Goal: Transaction & Acquisition: Download file/media

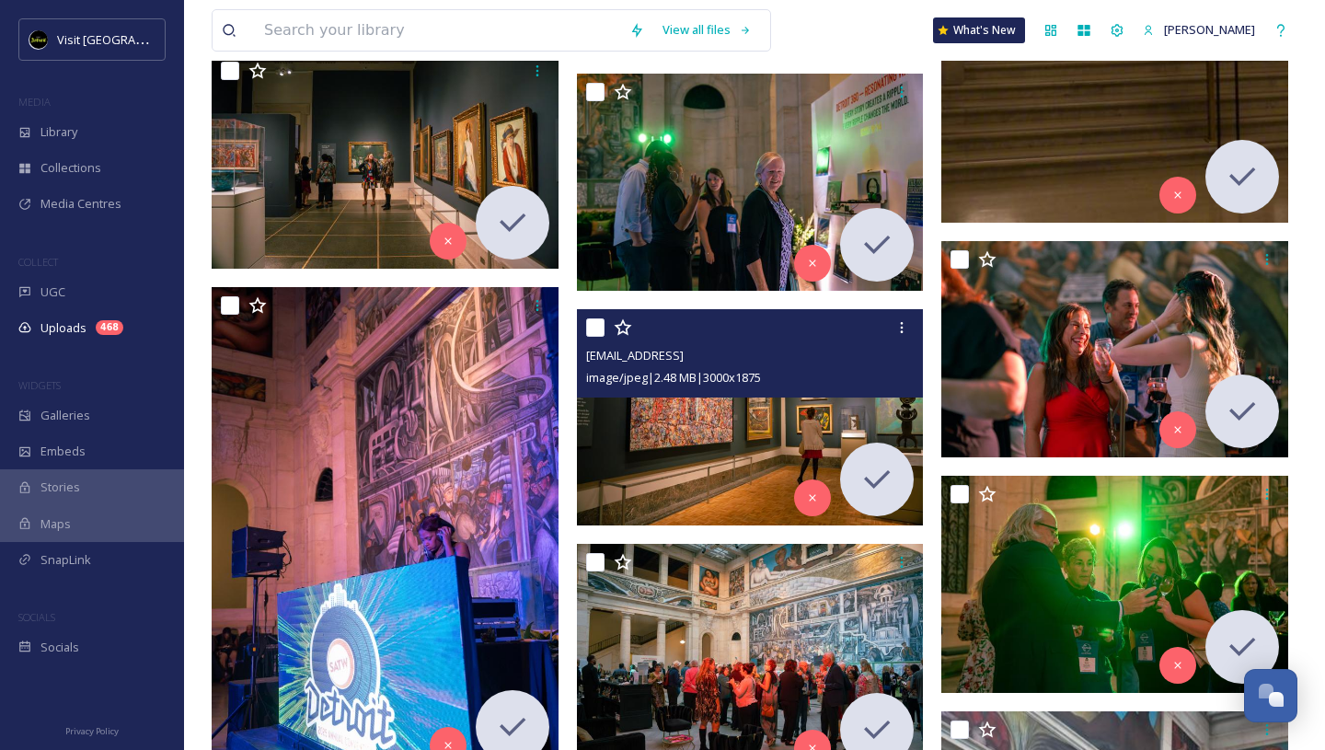
scroll to position [2948, 0]
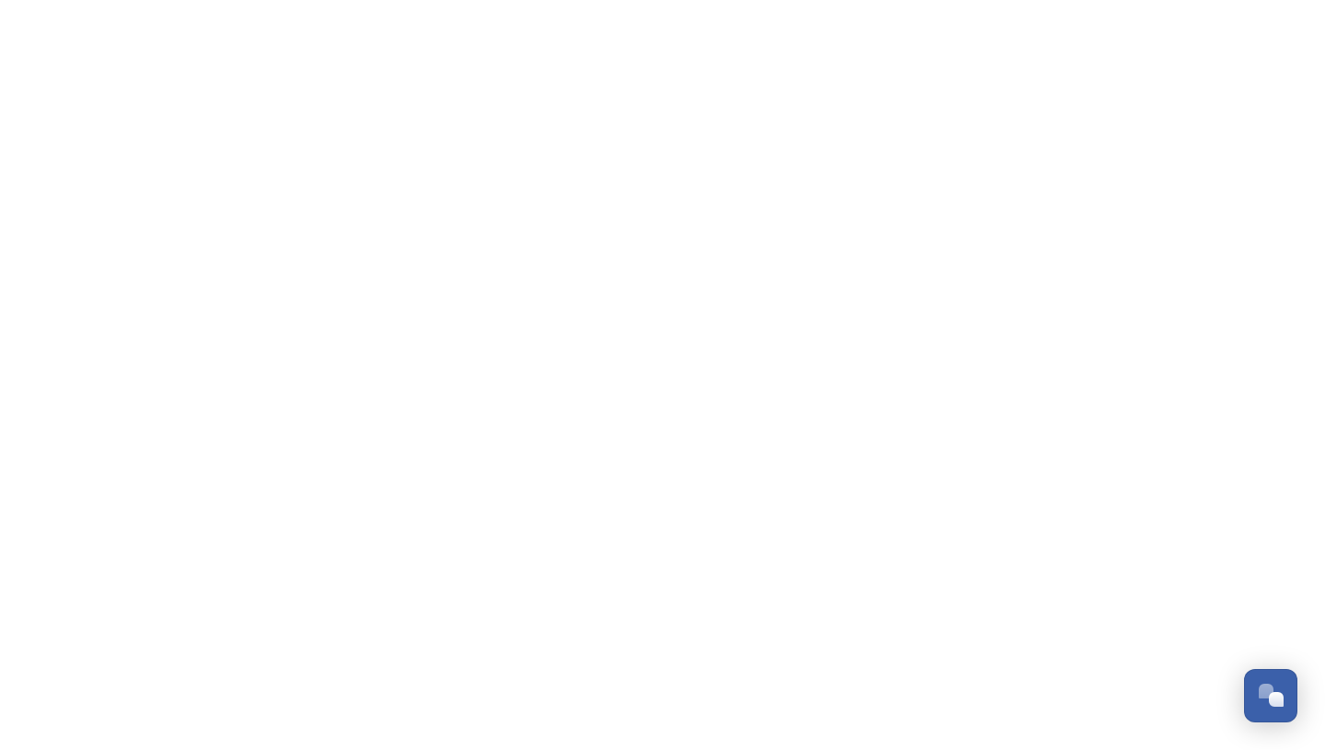
scroll to position [2948, 0]
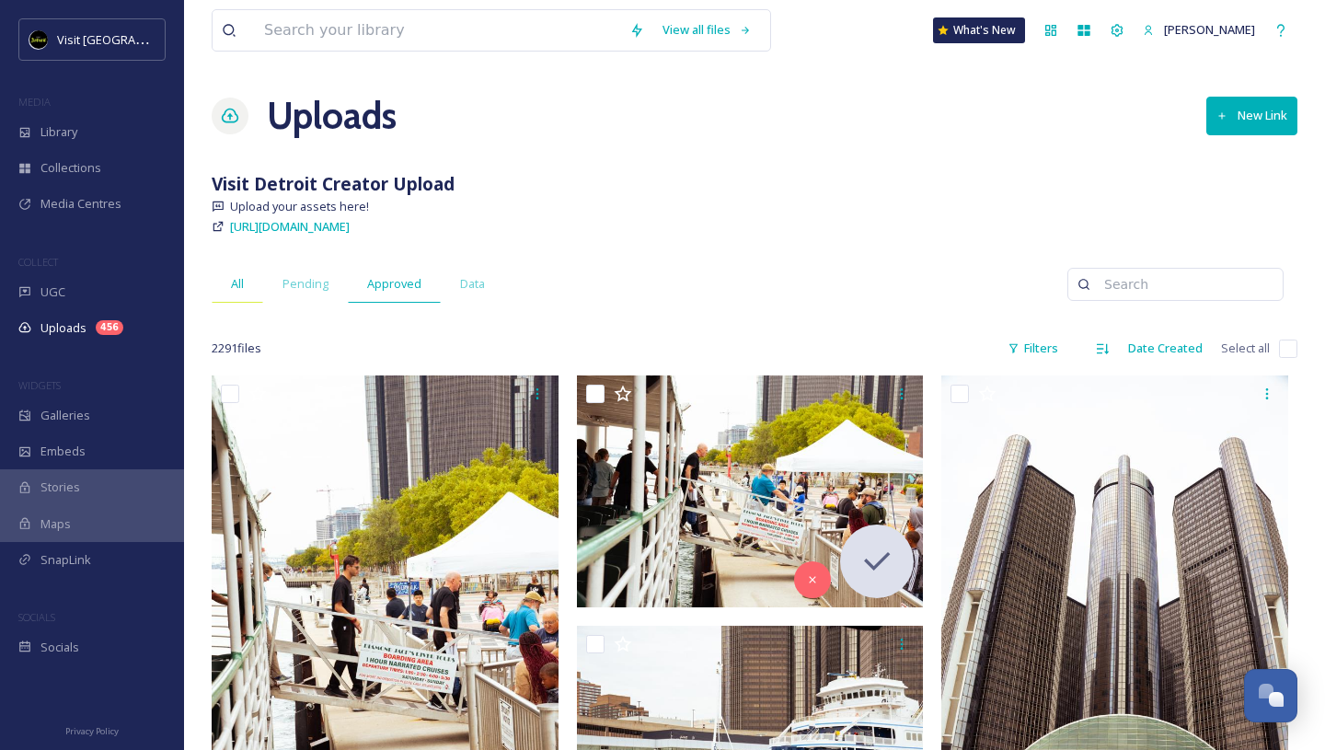
click at [237, 278] on span "All" at bounding box center [237, 283] width 13 height 17
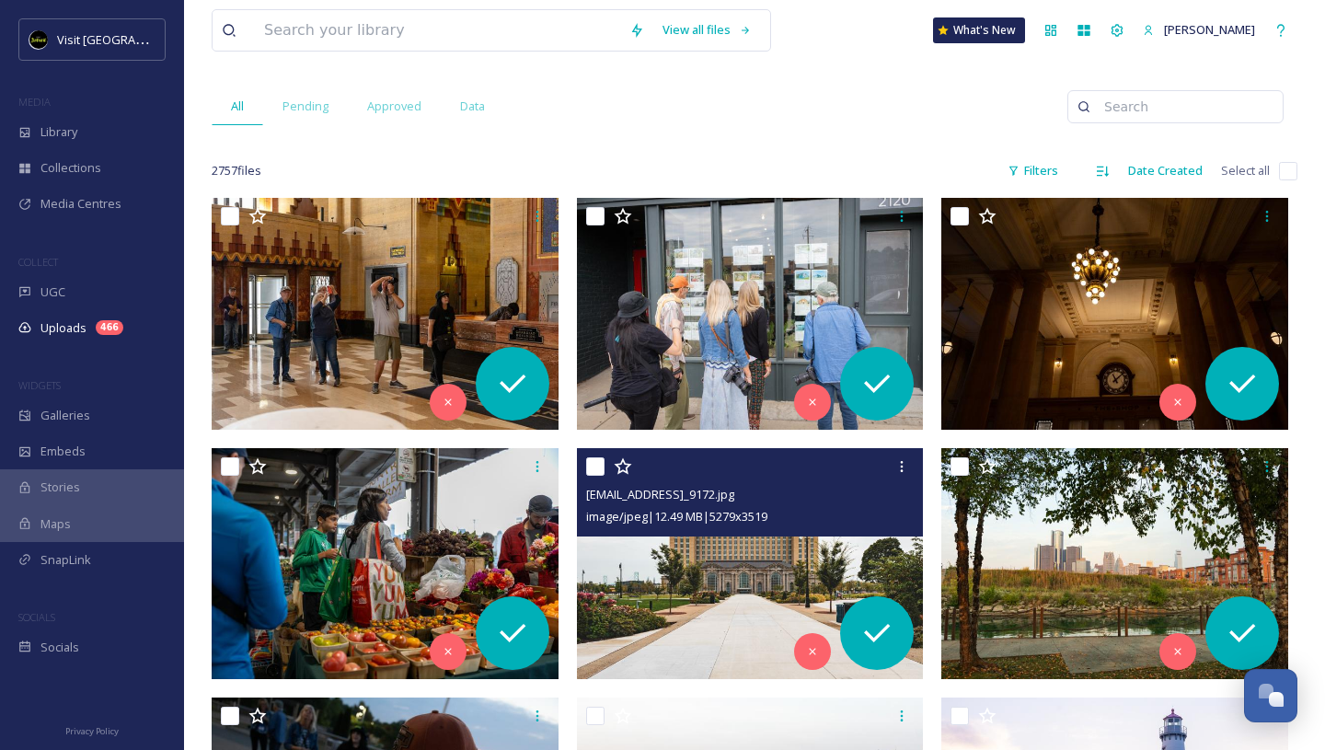
scroll to position [174, 0]
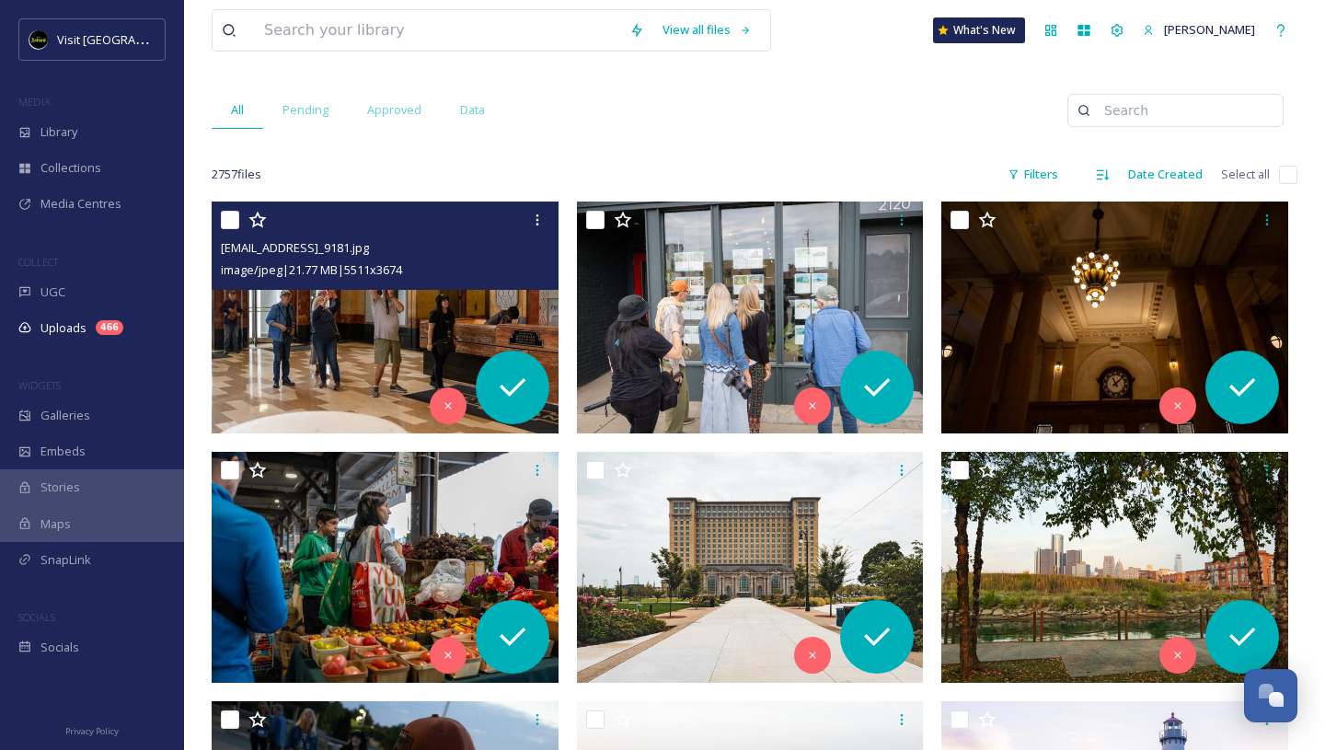
click at [432, 314] on img at bounding box center [385, 318] width 347 height 232
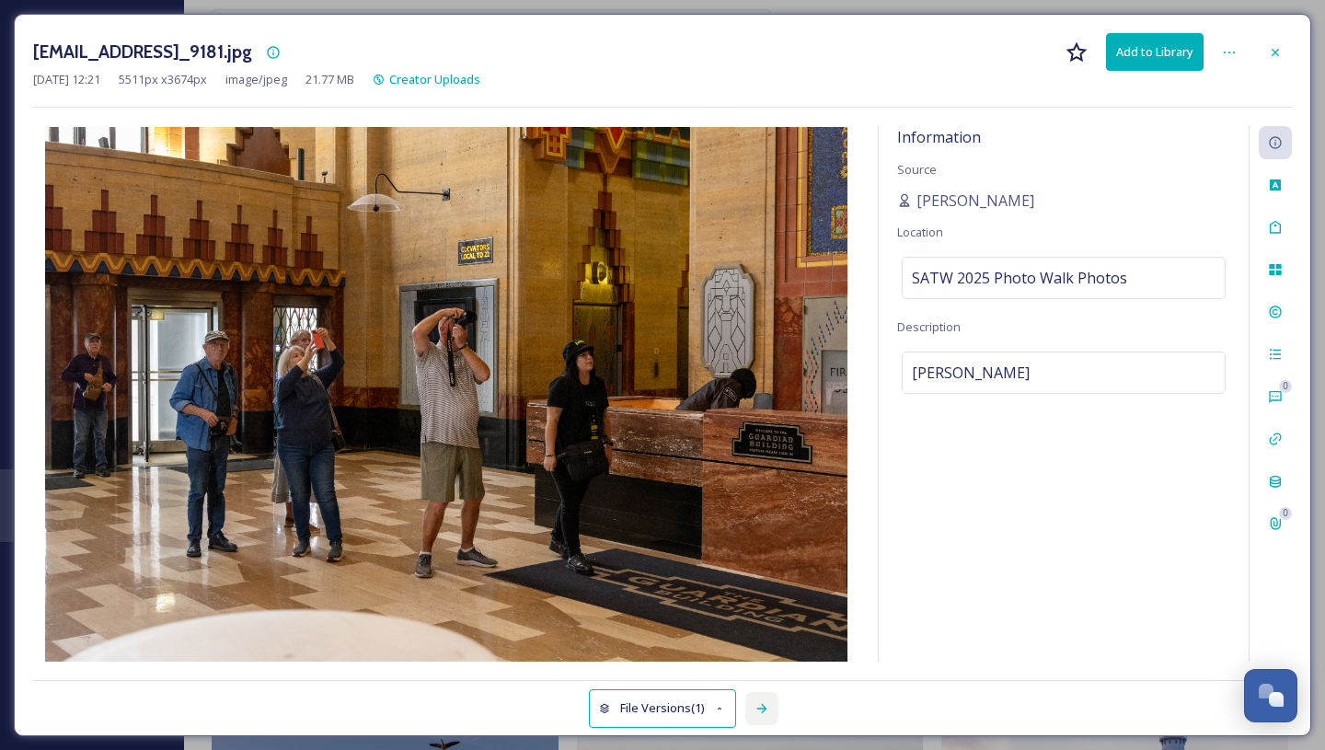
click at [762, 710] on icon at bounding box center [762, 708] width 15 height 15
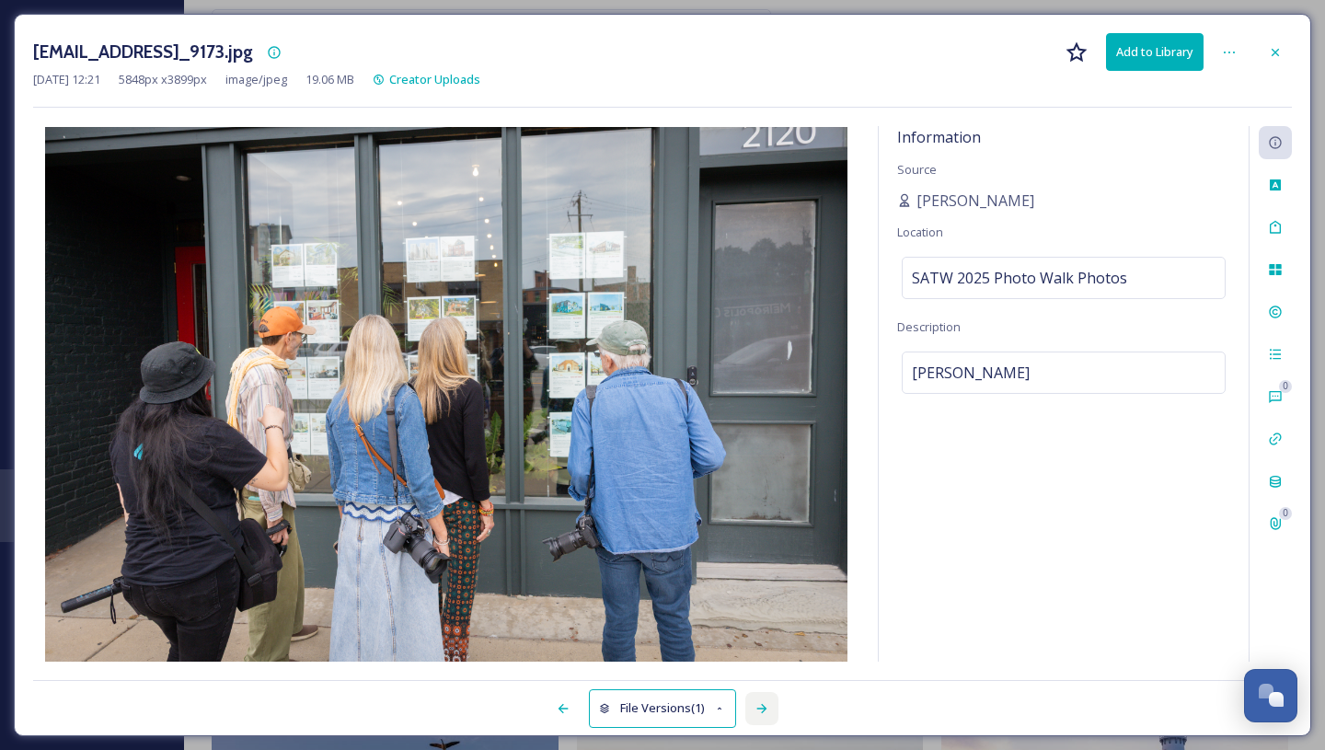
click at [762, 710] on icon at bounding box center [762, 708] width 15 height 15
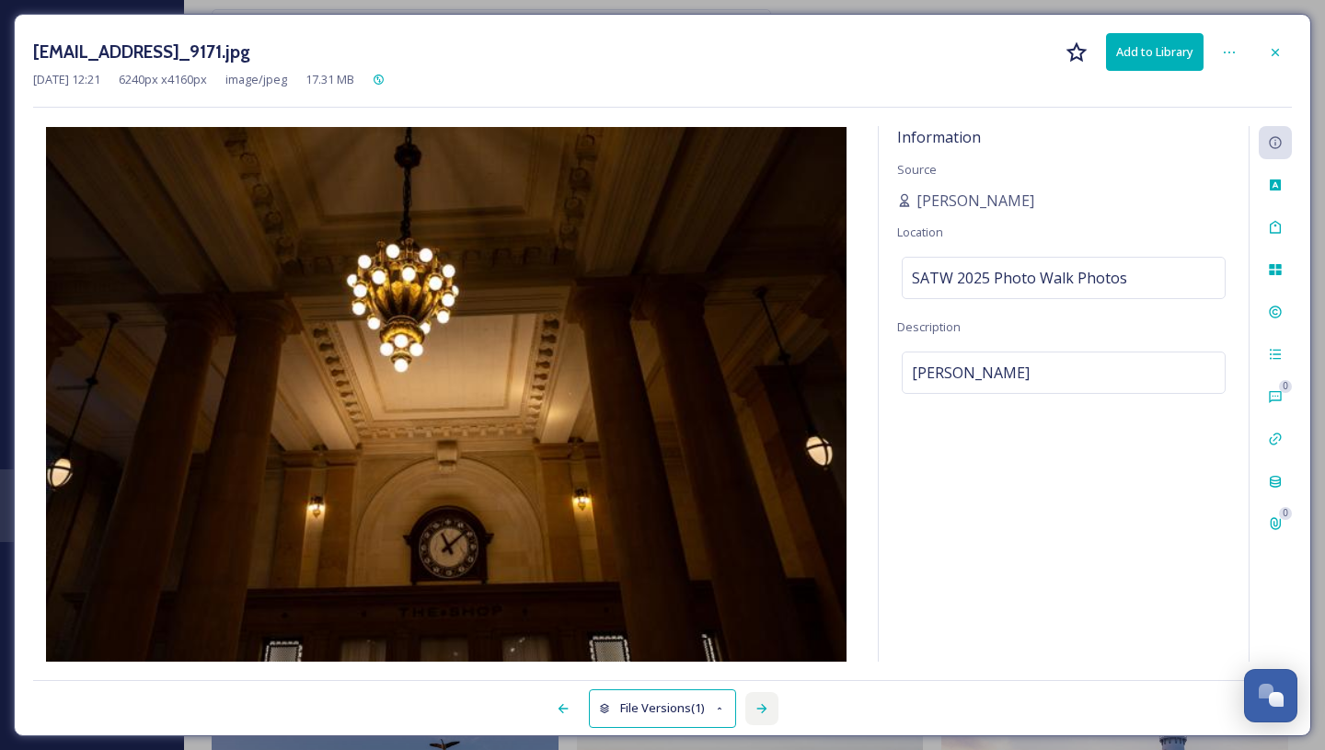
click at [762, 710] on icon at bounding box center [762, 708] width 15 height 15
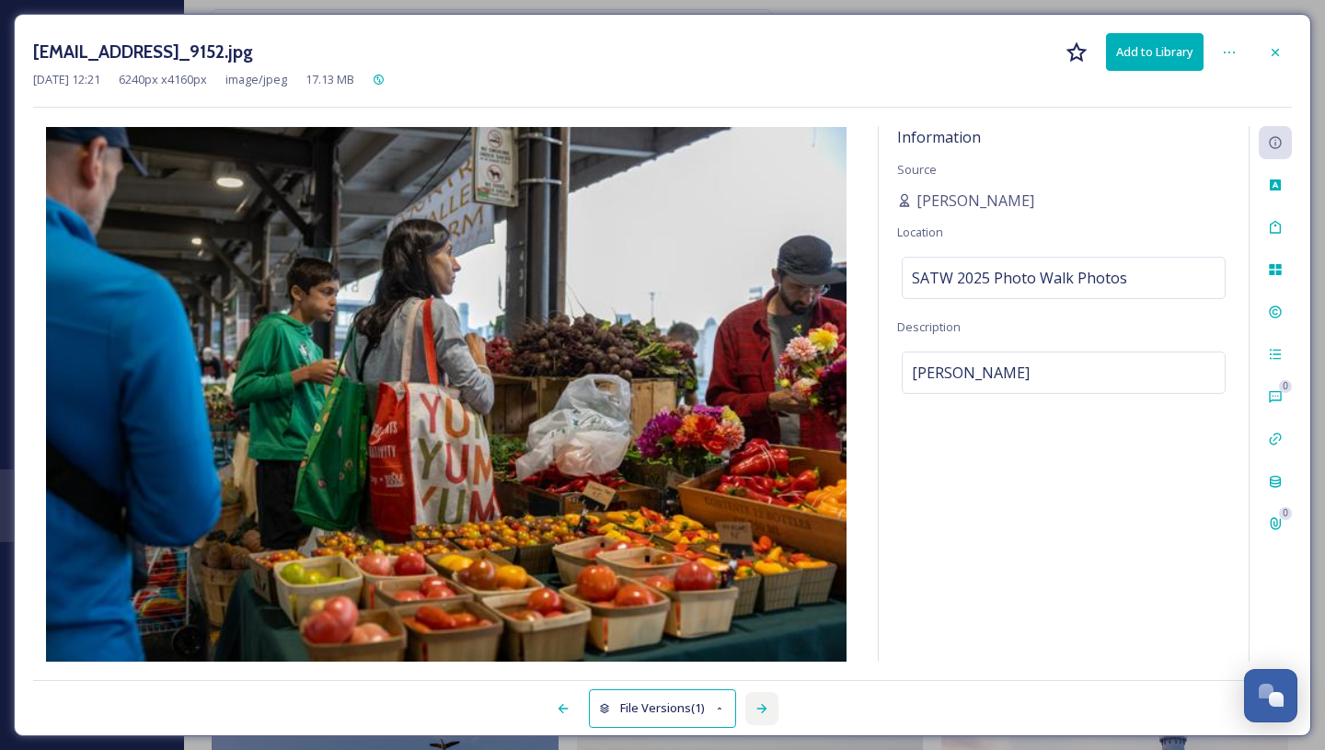
click at [762, 710] on icon at bounding box center [762, 708] width 15 height 15
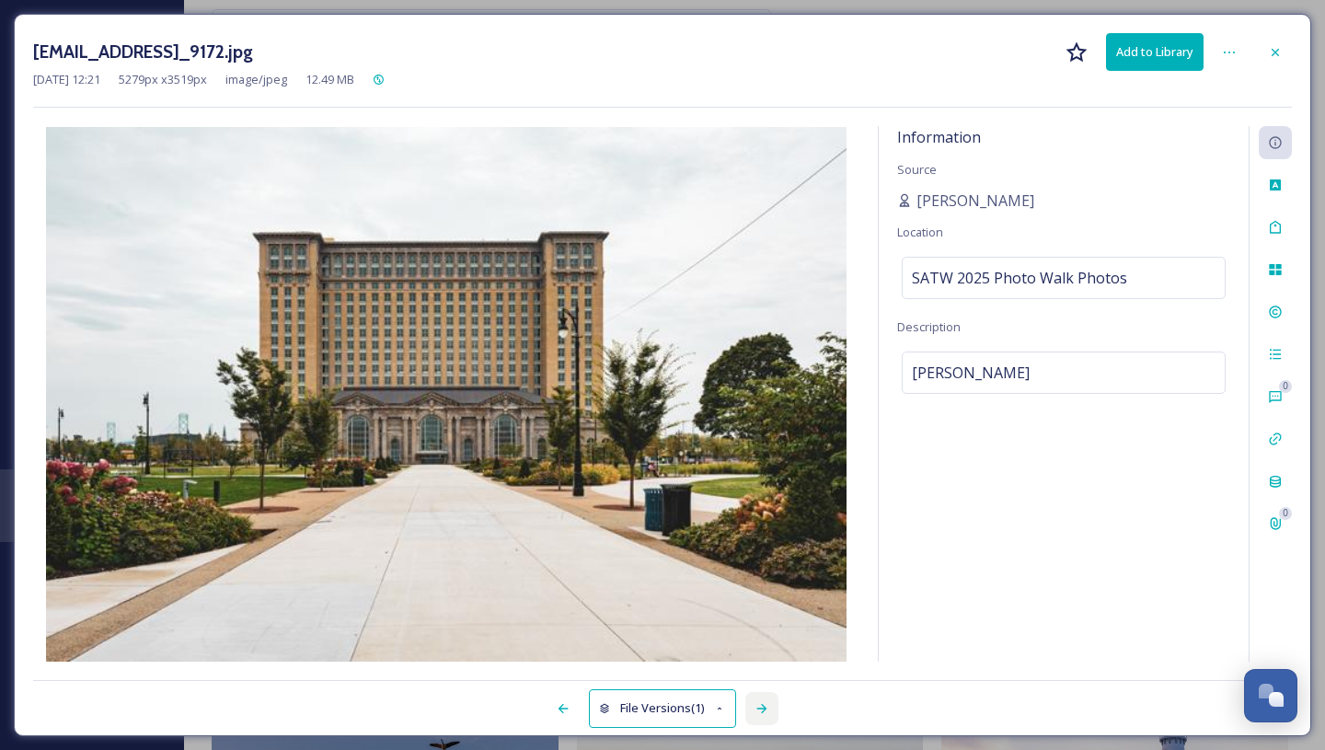
click at [762, 710] on icon at bounding box center [762, 708] width 15 height 15
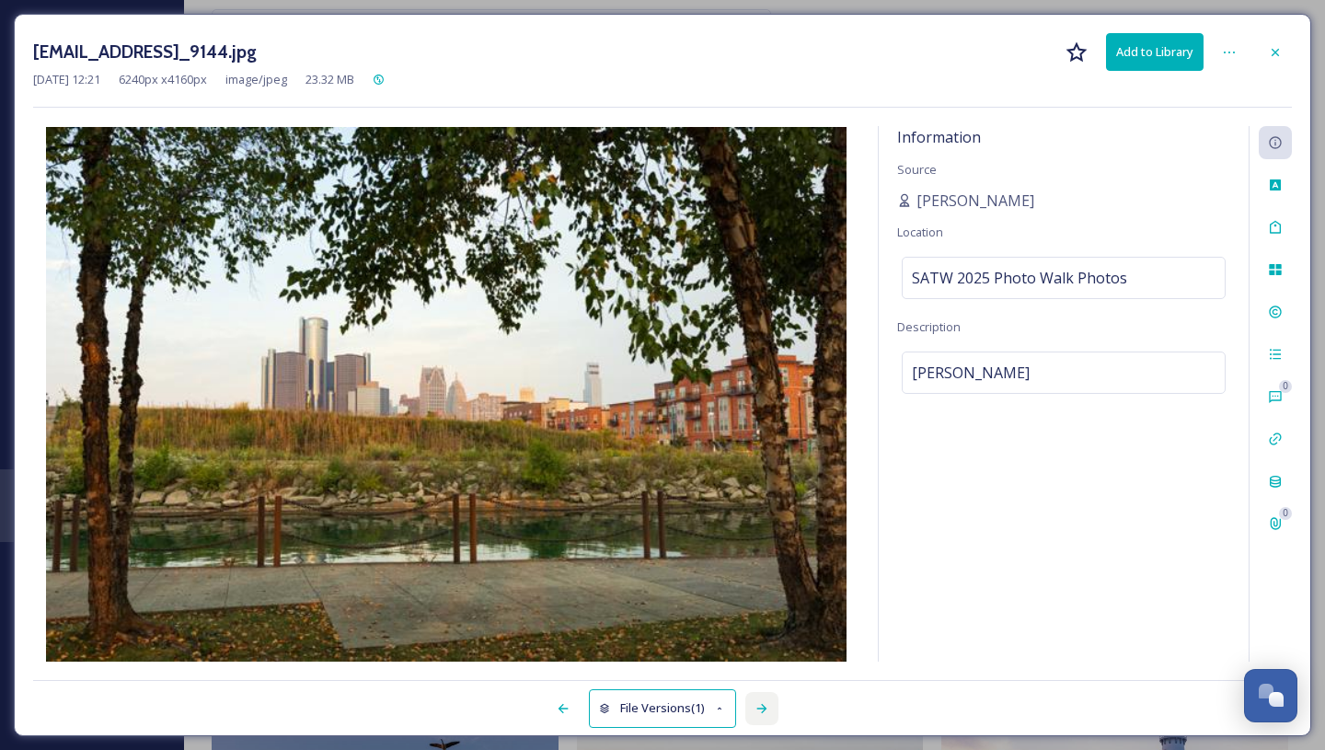
click at [762, 710] on icon at bounding box center [762, 708] width 15 height 15
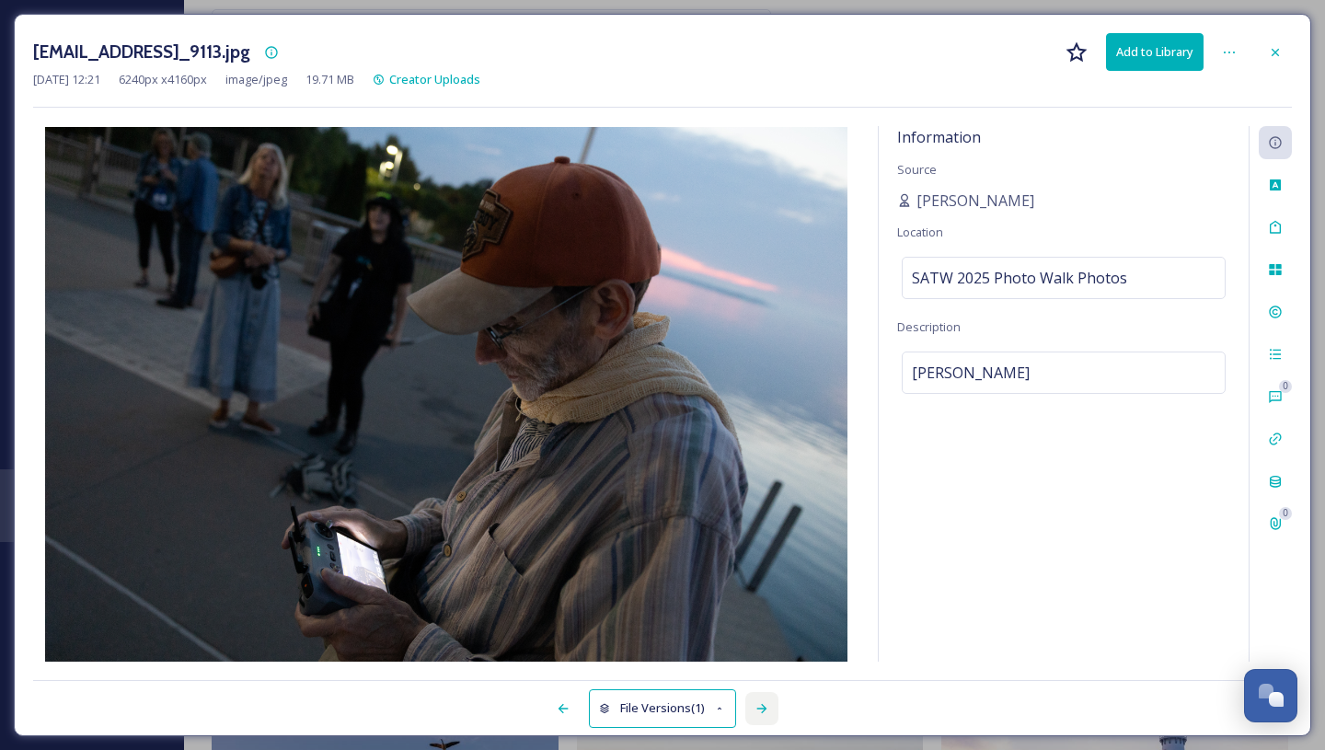
click at [762, 710] on icon at bounding box center [762, 708] width 15 height 15
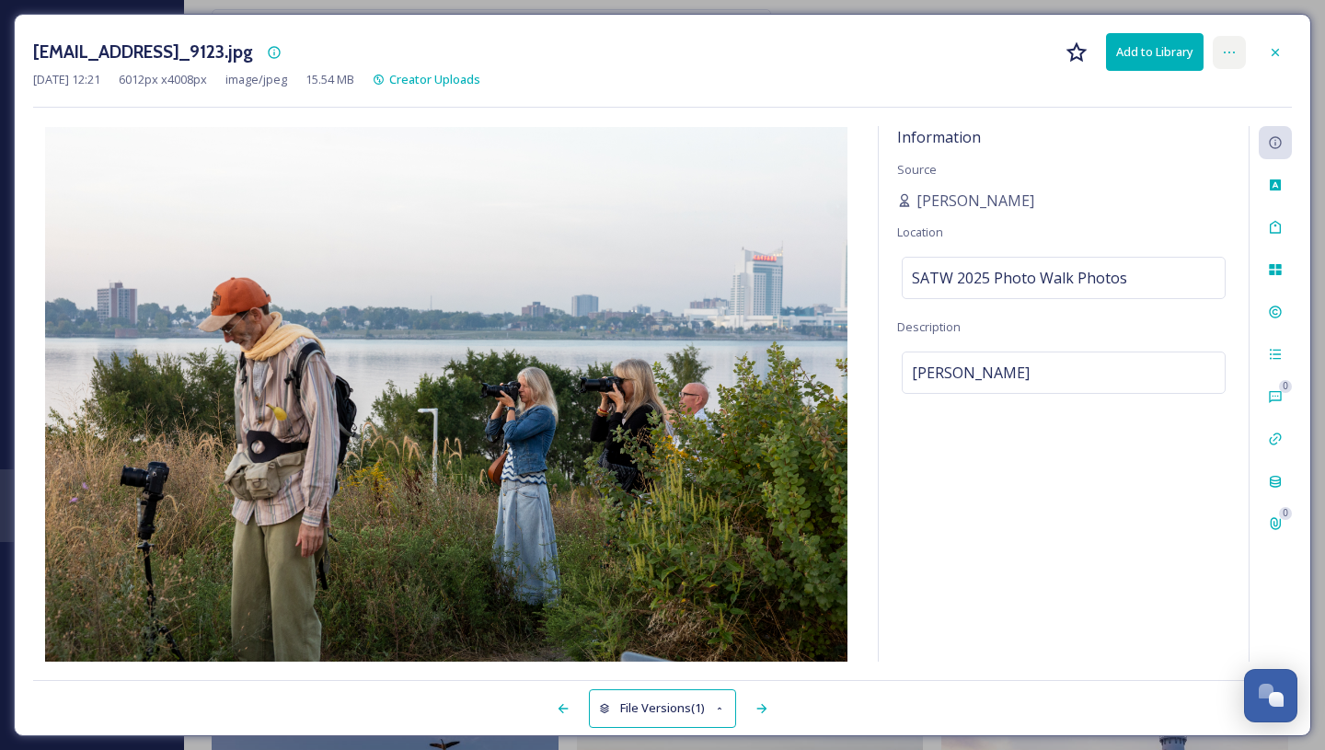
click at [1228, 50] on icon at bounding box center [1229, 52] width 15 height 15
click at [974, 57] on div "ext_1758471670.844213_cfalsettiphoto@gmail.com-IMG_9123.jpg Add to Library Rena…" at bounding box center [662, 52] width 1259 height 38
click at [1266, 52] on div at bounding box center [1275, 52] width 33 height 33
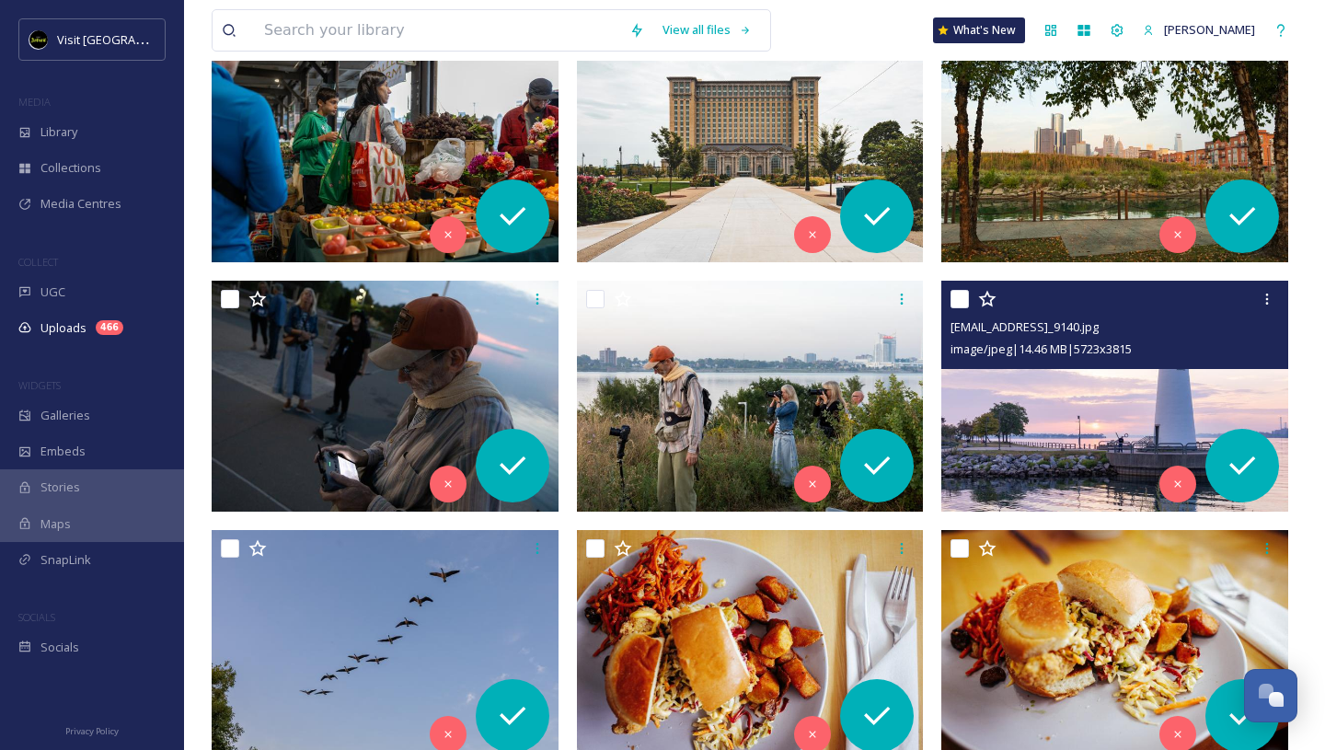
scroll to position [607, 0]
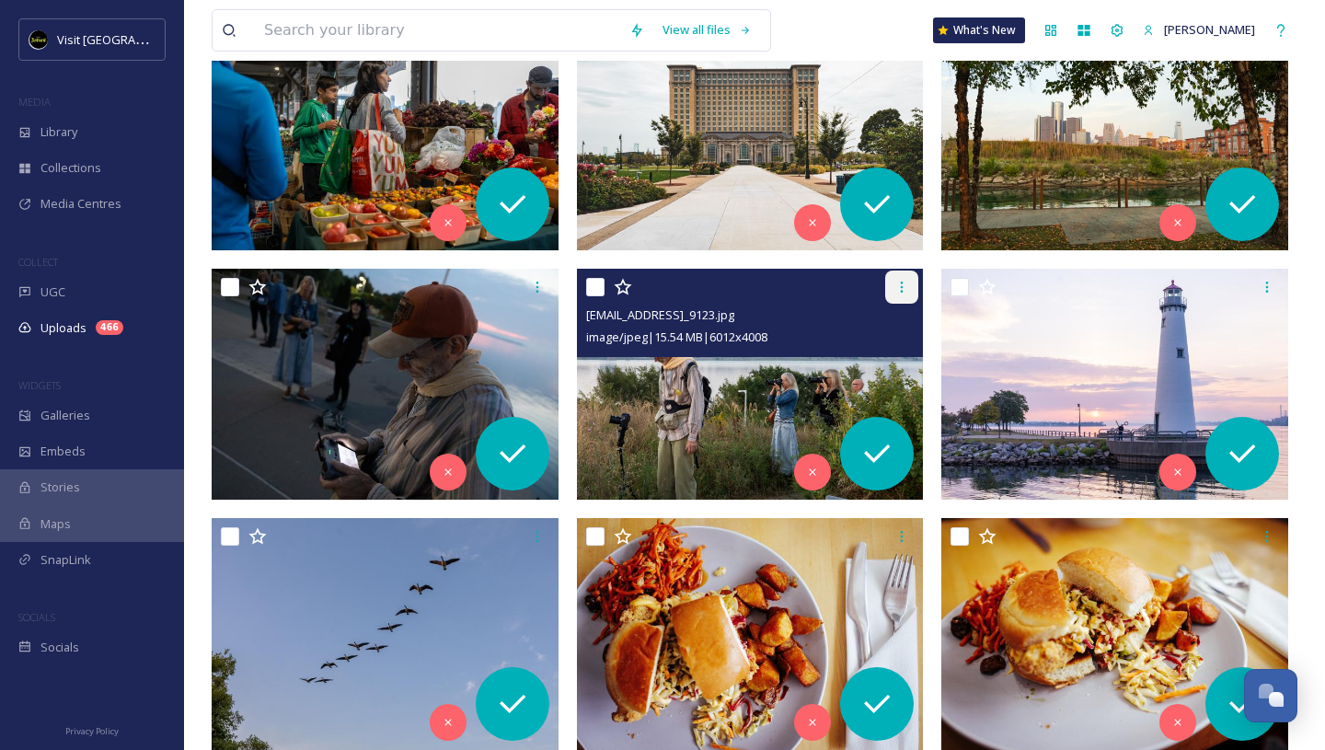
click at [896, 285] on icon at bounding box center [902, 287] width 15 height 15
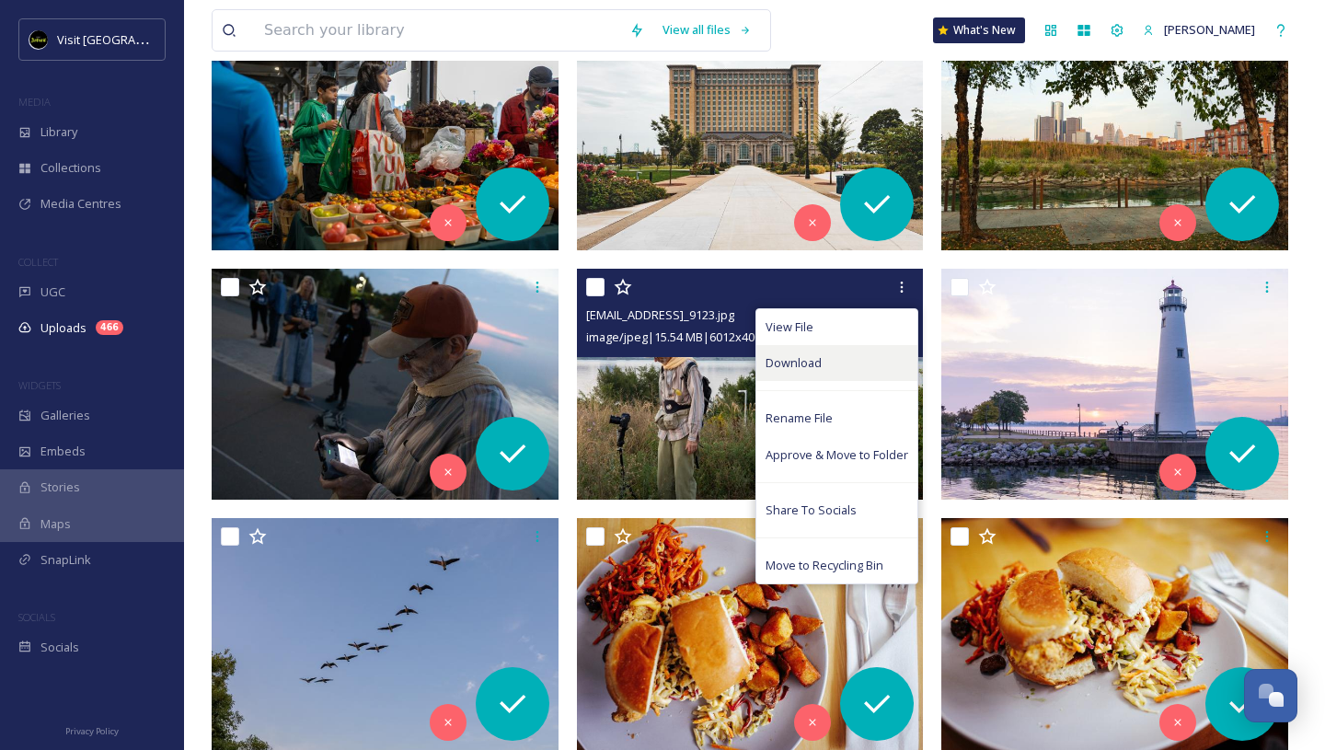
click at [828, 368] on div "Download" at bounding box center [837, 363] width 161 height 36
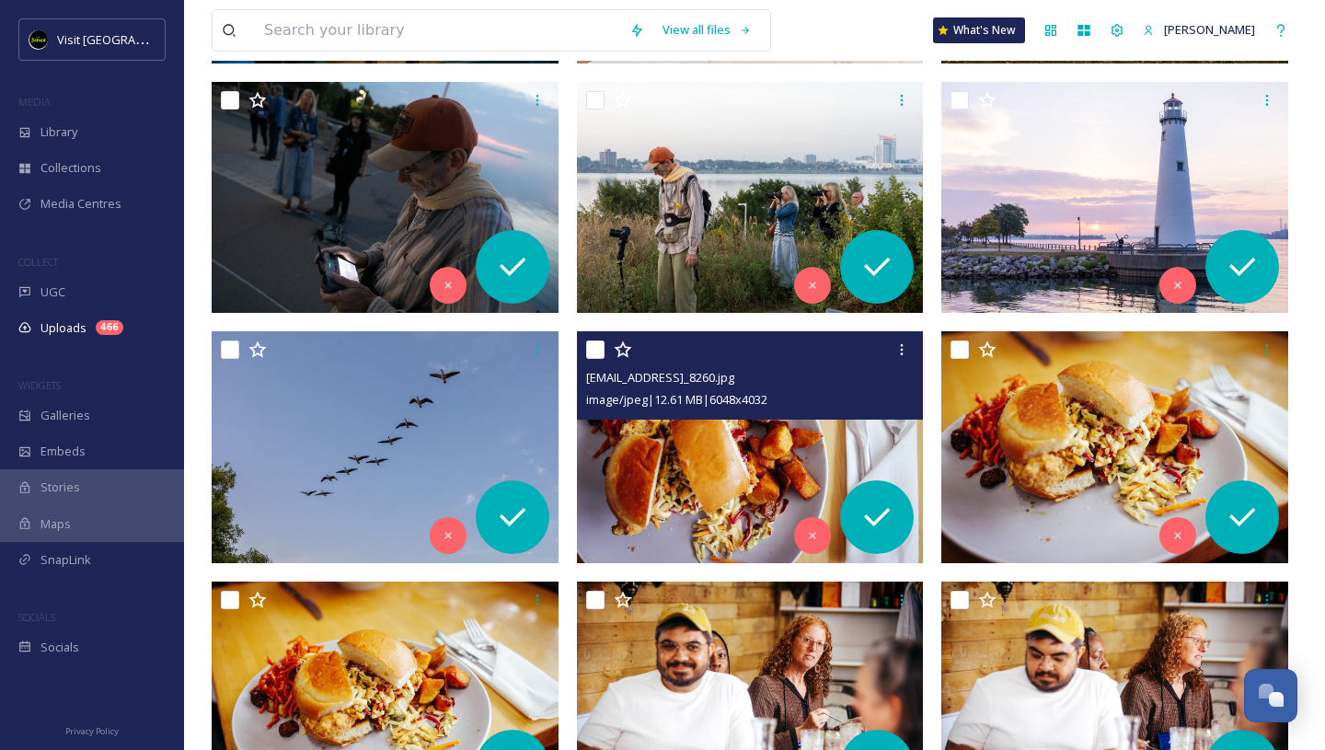
scroll to position [804, 0]
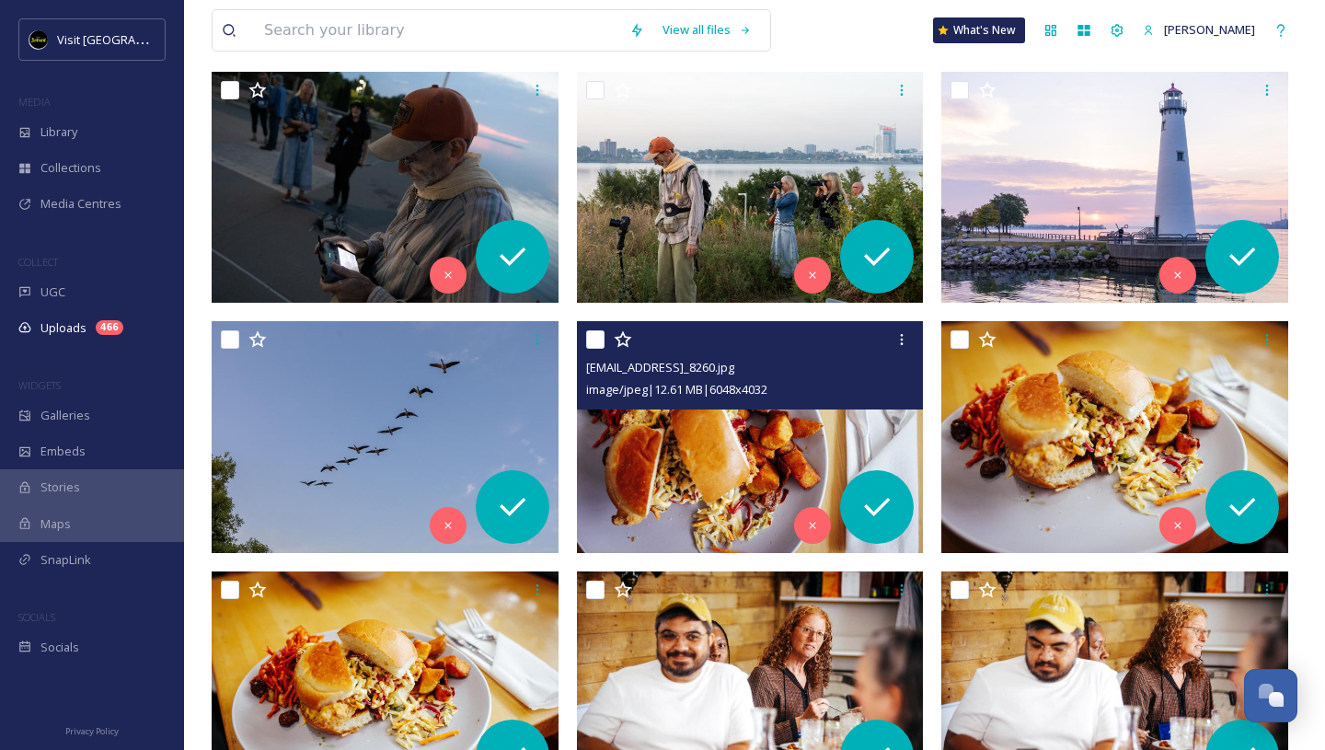
scroll to position [0, 0]
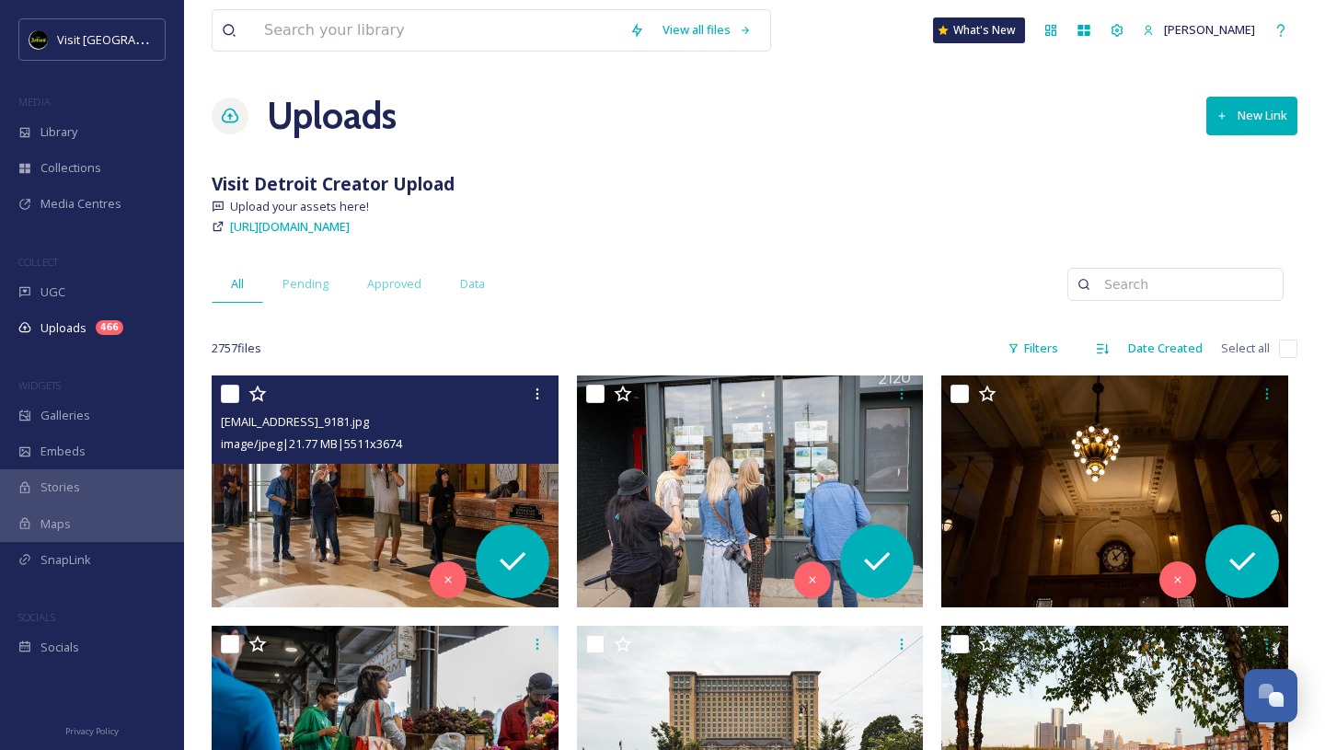
click at [694, 282] on div "All Pending Approved Data" at bounding box center [640, 284] width 856 height 38
click at [386, 300] on div "Approved" at bounding box center [394, 284] width 93 height 38
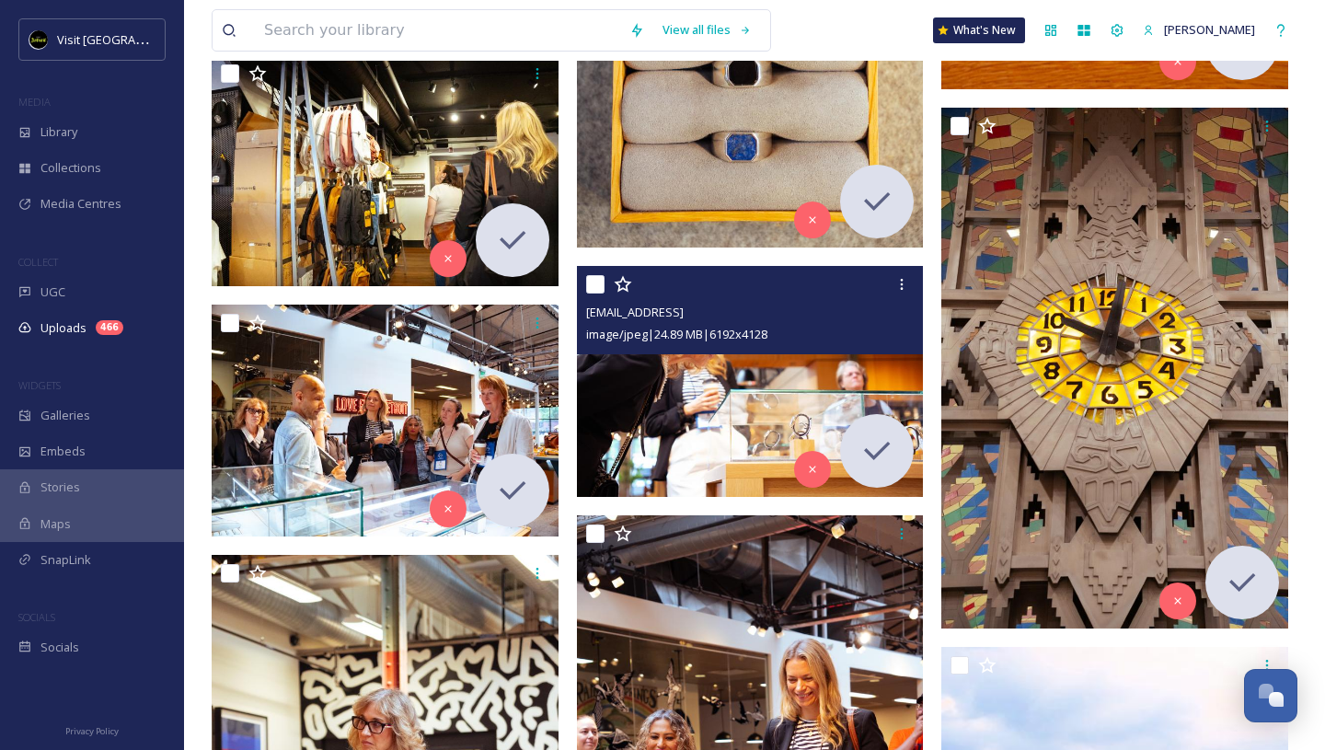
scroll to position [7998, 0]
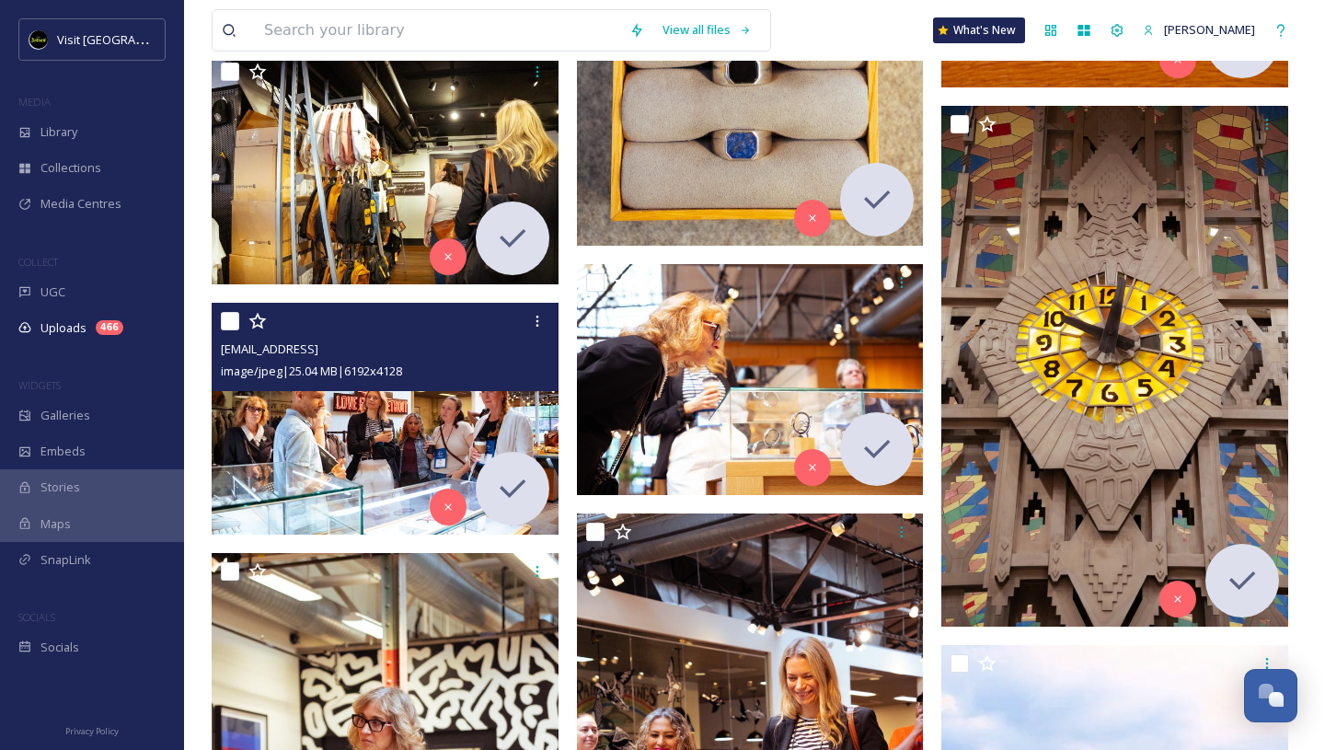
click at [388, 400] on img at bounding box center [385, 419] width 347 height 232
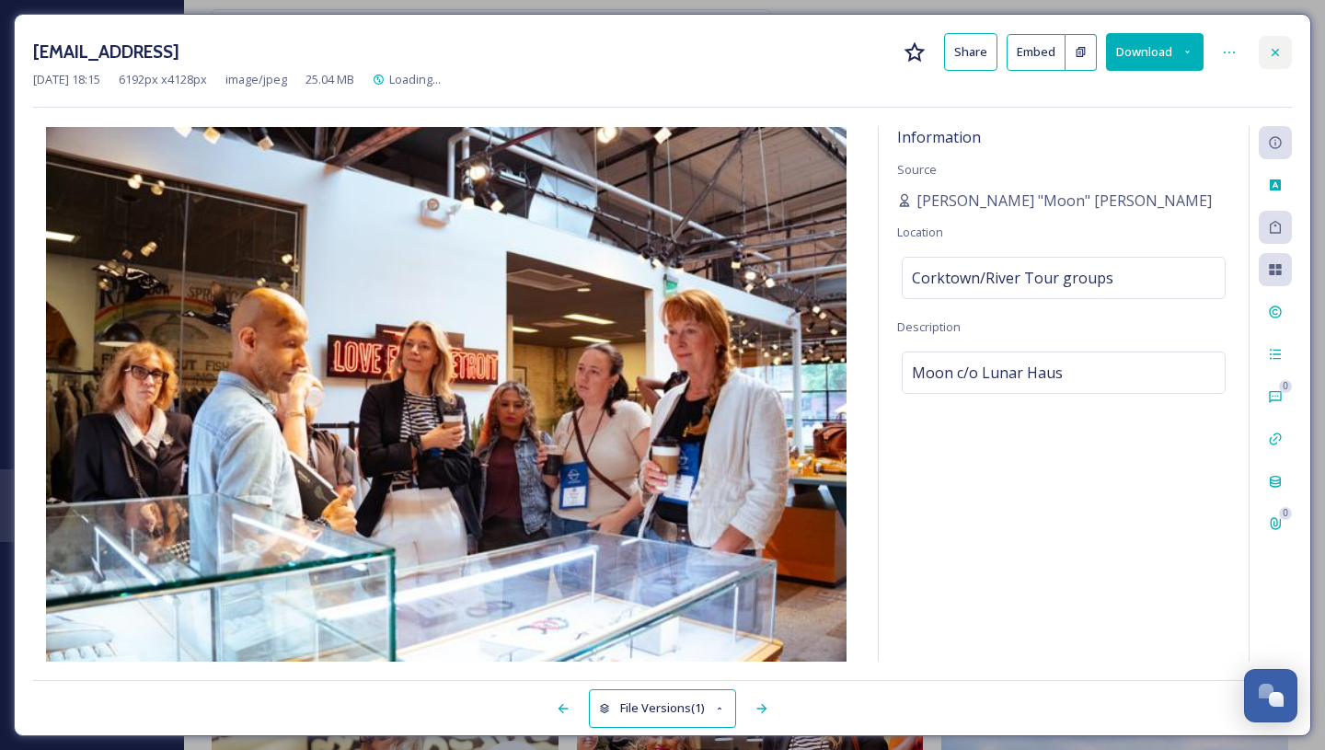
click at [1264, 55] on div at bounding box center [1275, 52] width 33 height 33
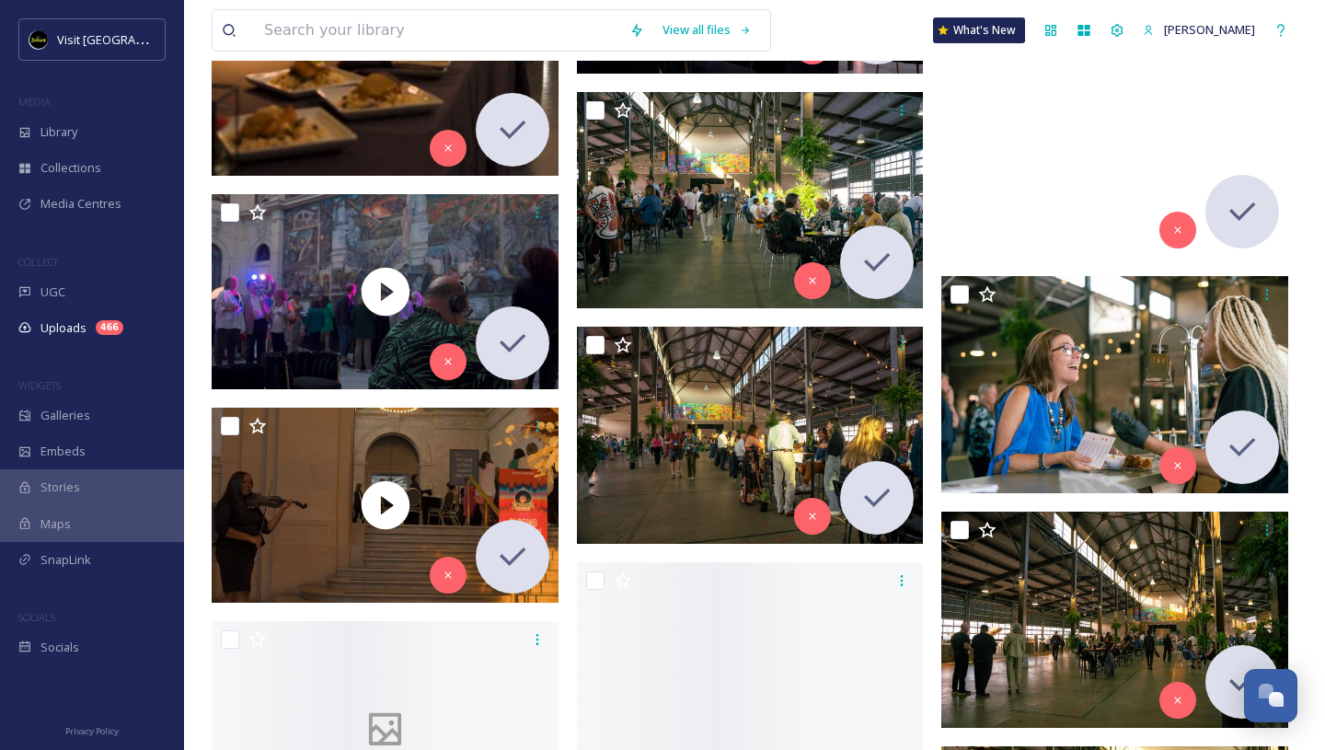
scroll to position [14677, 0]
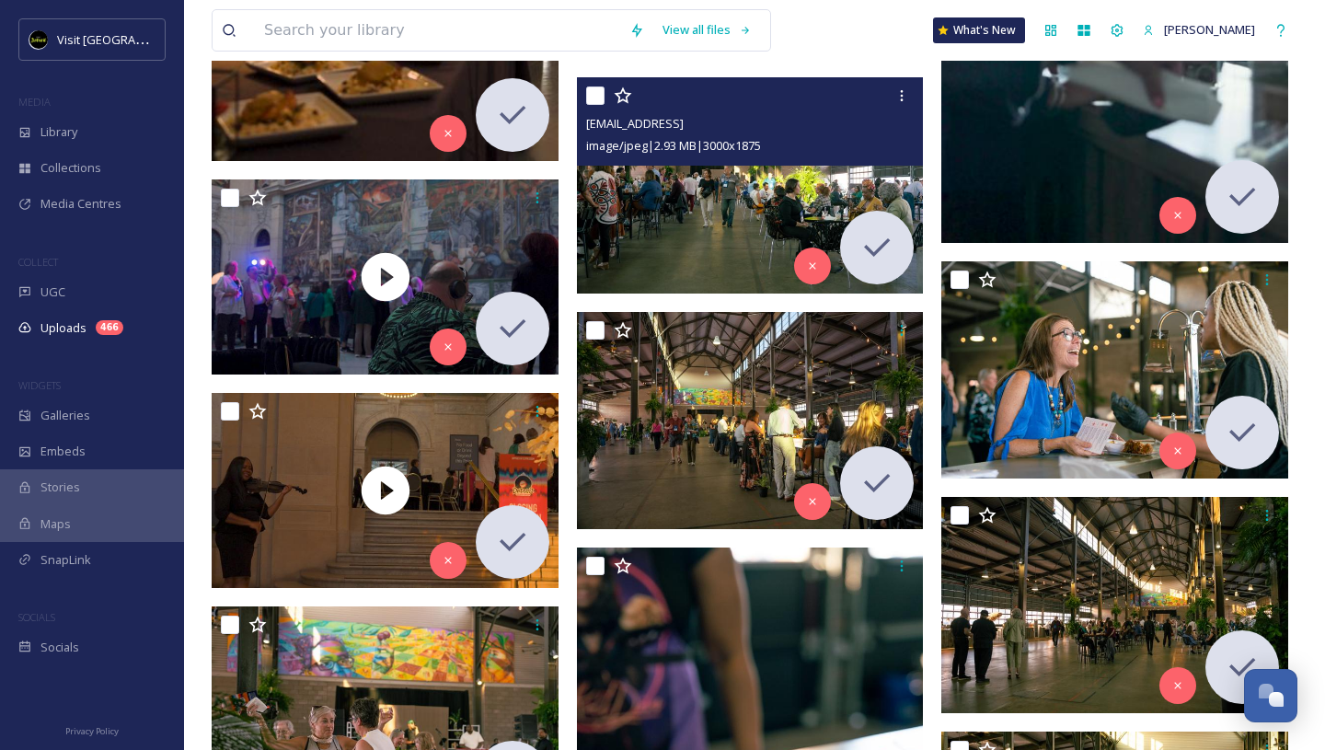
click at [793, 199] on img at bounding box center [750, 184] width 347 height 217
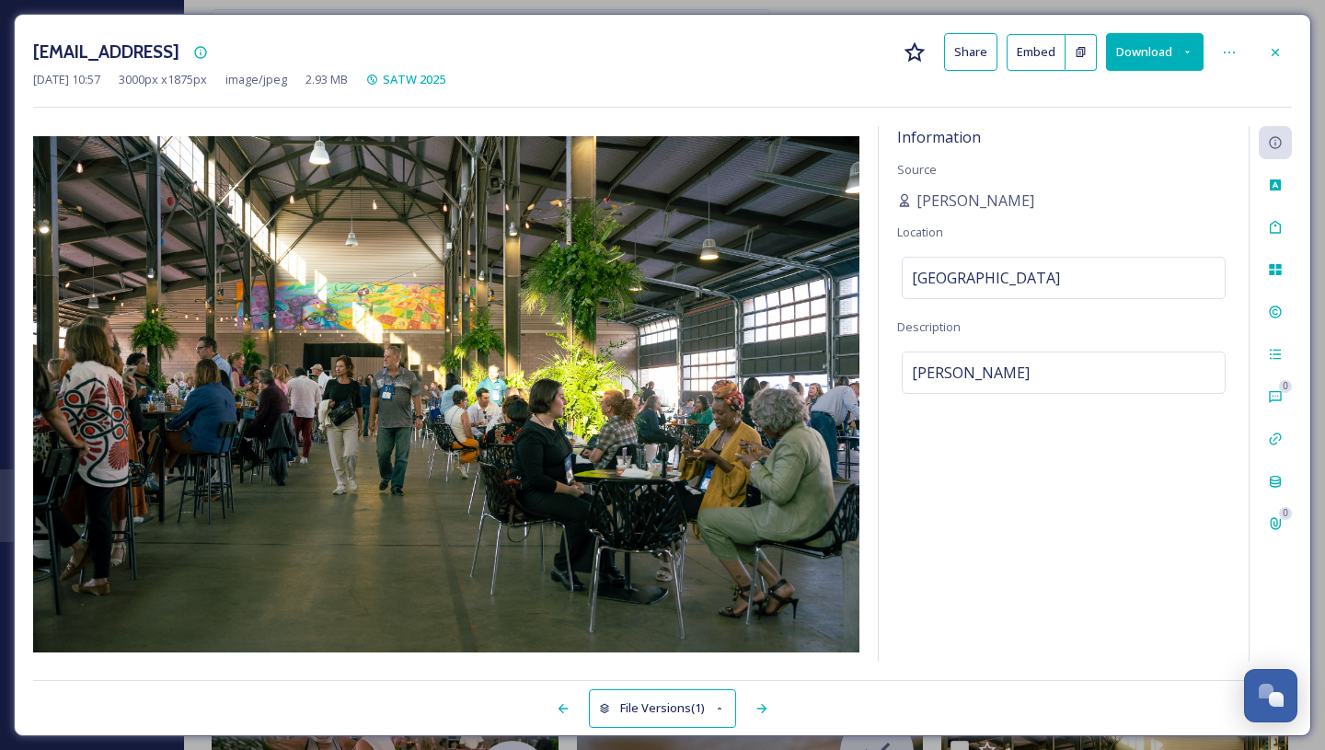
click at [1171, 54] on button "Download" at bounding box center [1155, 52] width 98 height 38
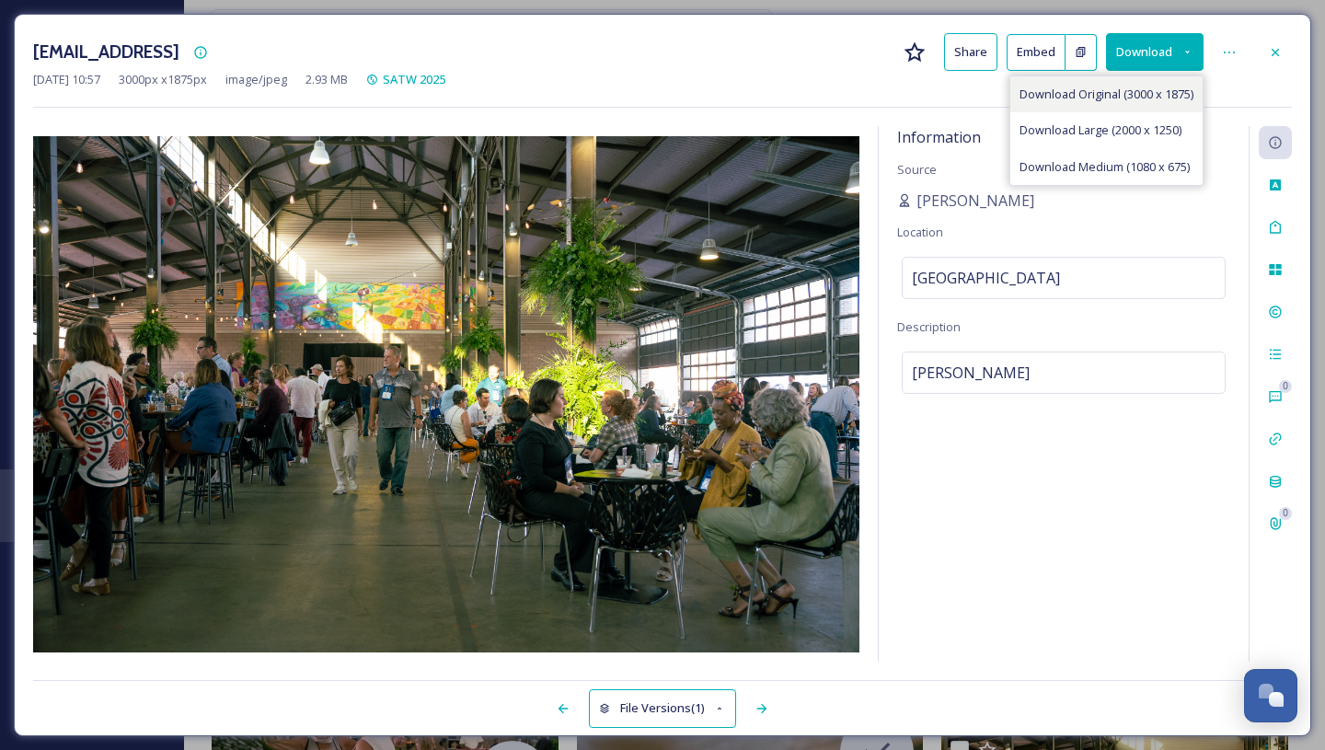
click at [1143, 97] on span "Download Original (3000 x 1875)" at bounding box center [1107, 94] width 174 height 17
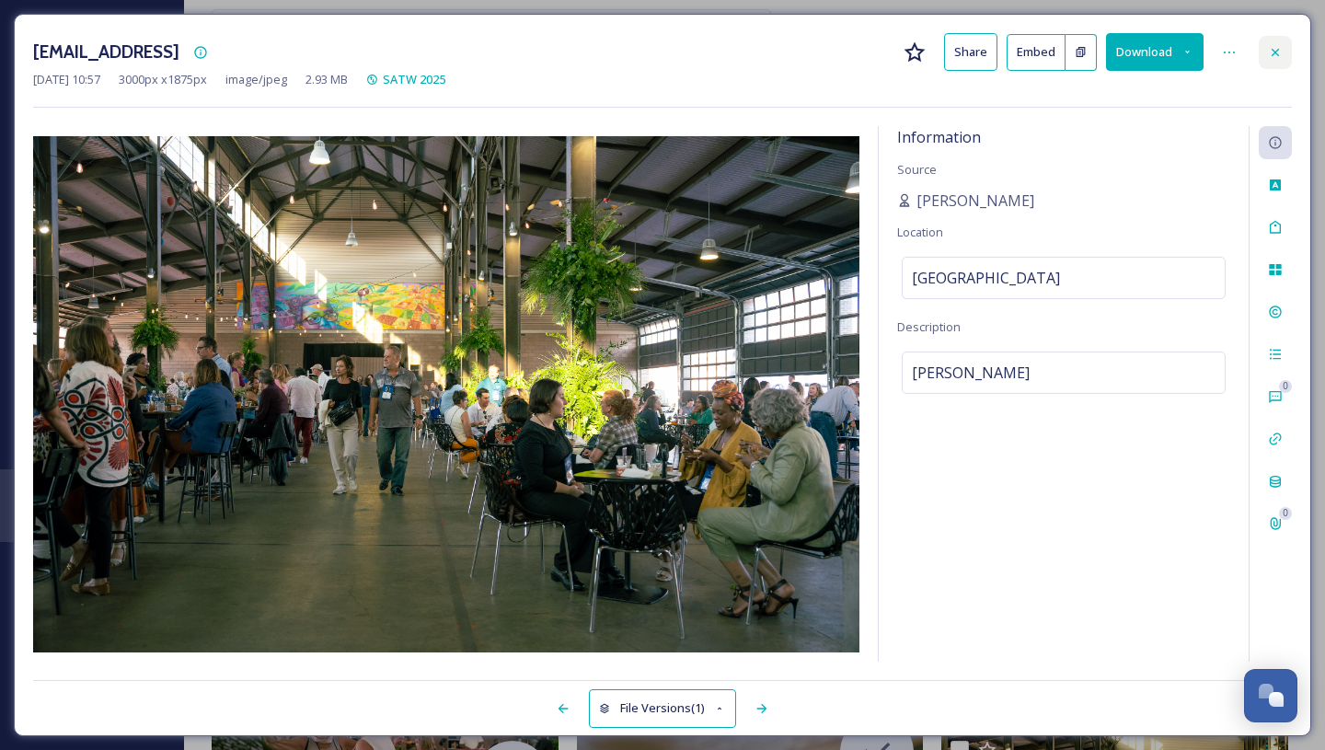
click at [1278, 51] on icon at bounding box center [1275, 52] width 15 height 15
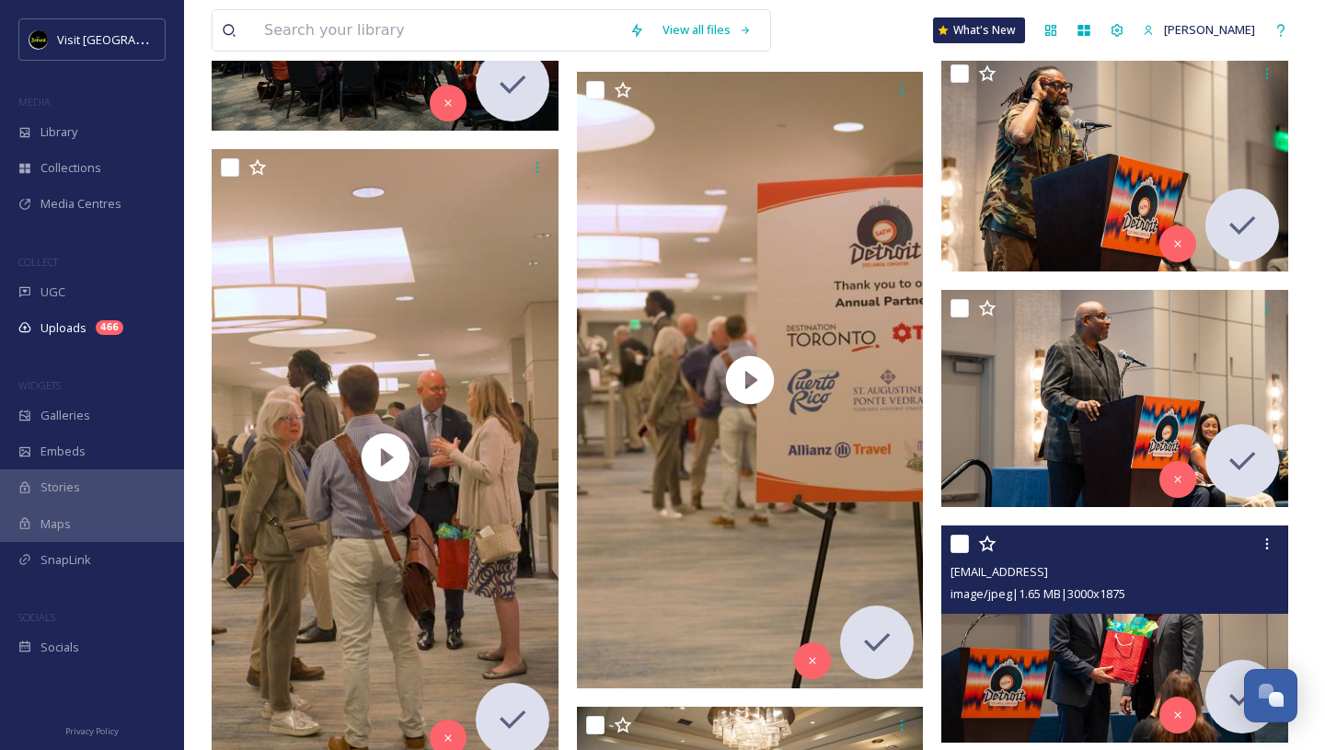
scroll to position [19550, 0]
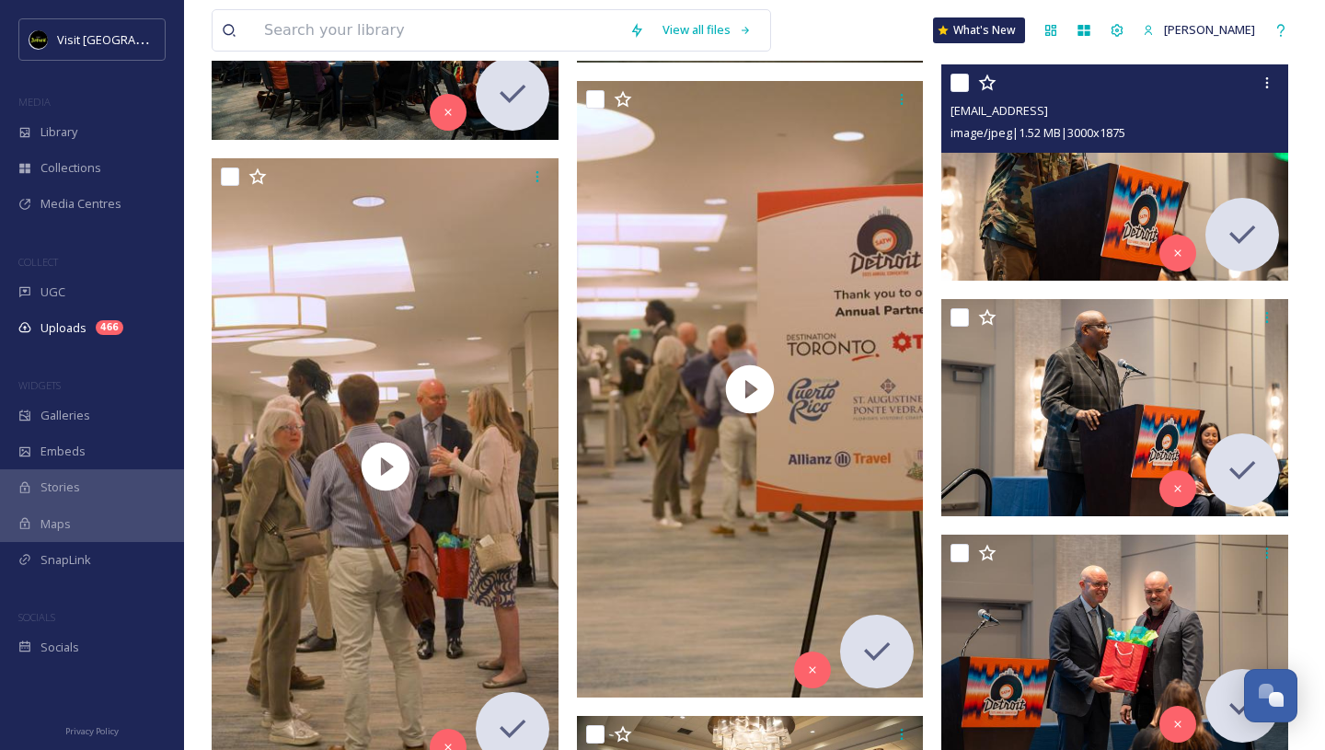
click at [1089, 195] on img at bounding box center [1115, 172] width 347 height 217
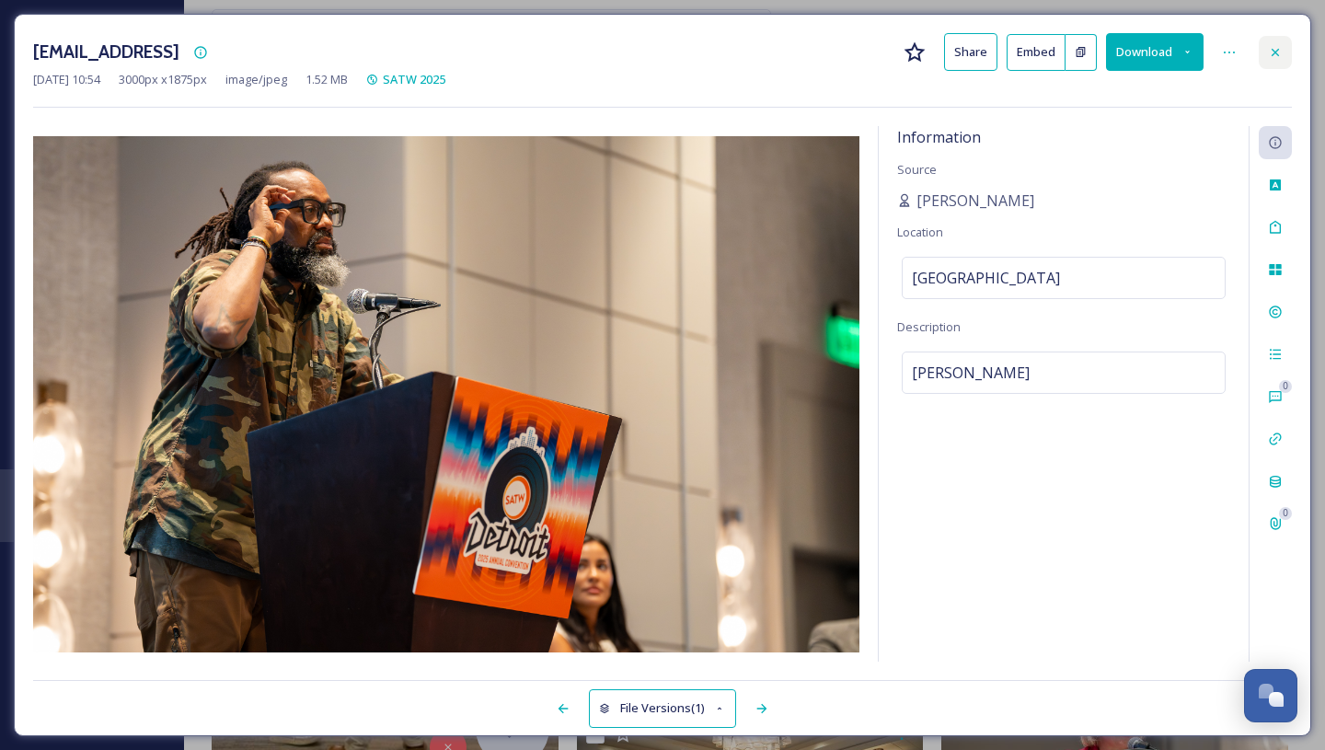
click at [1273, 51] on icon at bounding box center [1275, 52] width 15 height 15
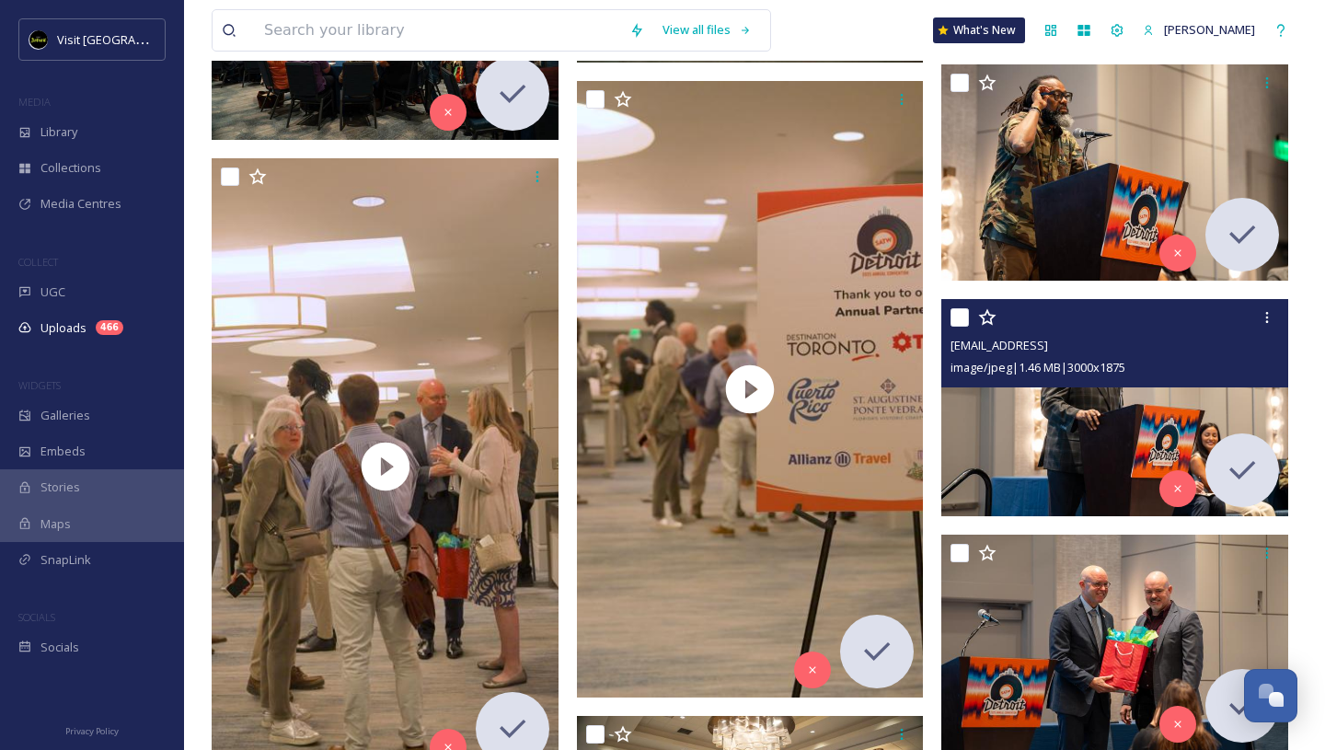
click at [1117, 435] on img at bounding box center [1115, 407] width 347 height 217
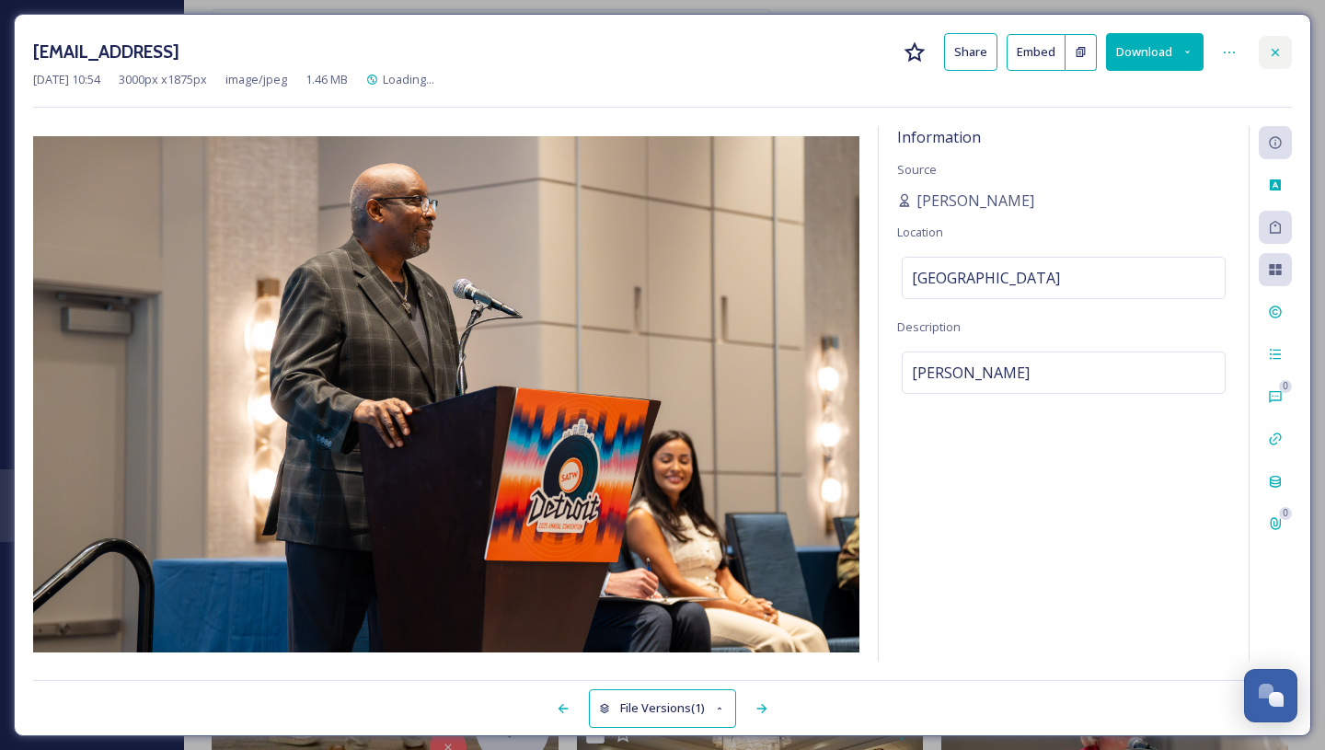
click at [1284, 51] on div at bounding box center [1275, 52] width 33 height 33
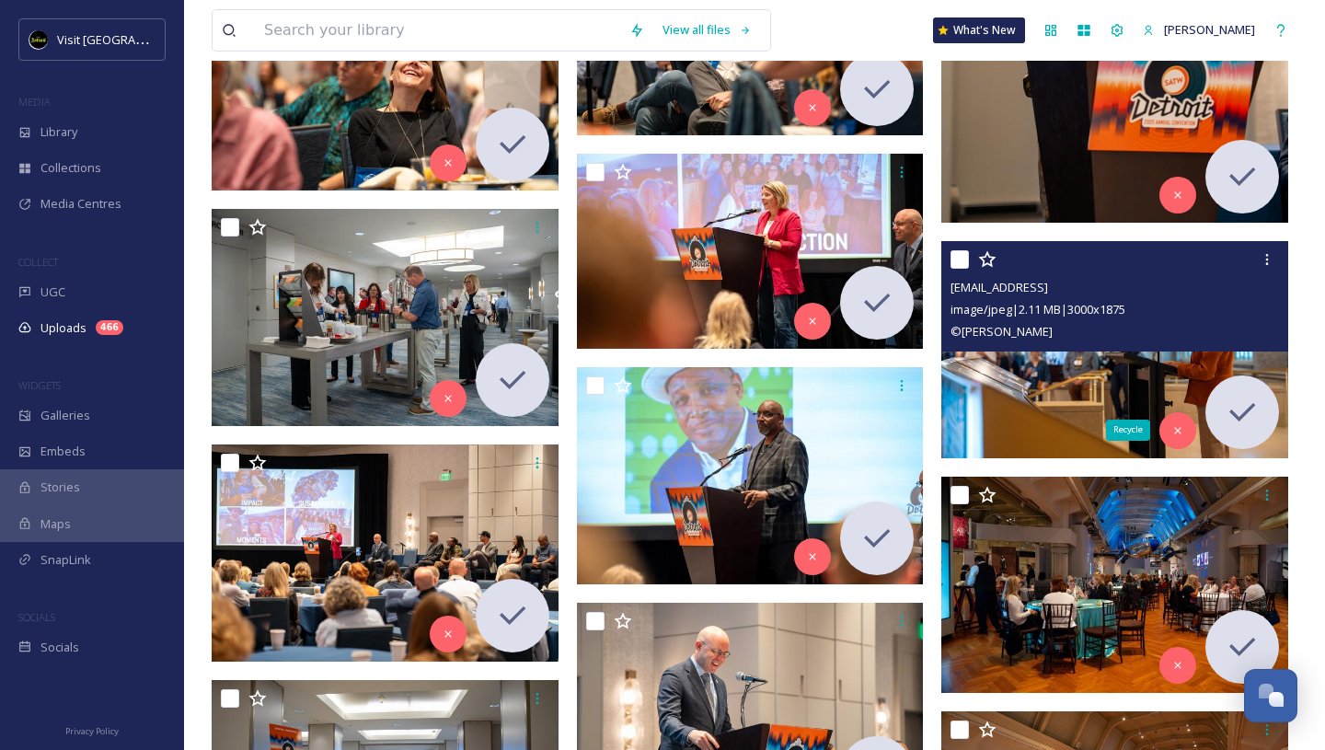
scroll to position [21088, 0]
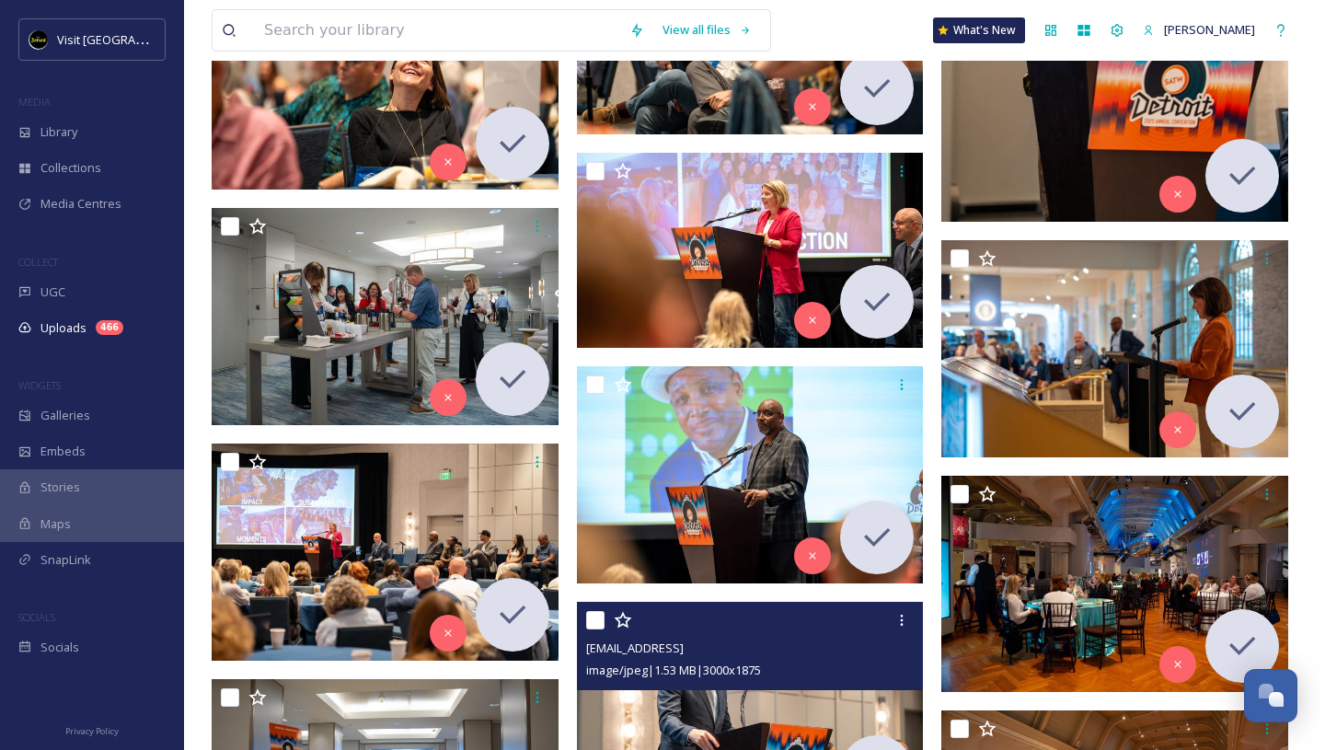
click at [767, 685] on div "ext_1758120847.845968_contactbrgtz@gmail.com-SATWWestinHotel-12.jpg image/jpeg …" at bounding box center [750, 646] width 347 height 88
click at [770, 720] on img at bounding box center [750, 710] width 347 height 217
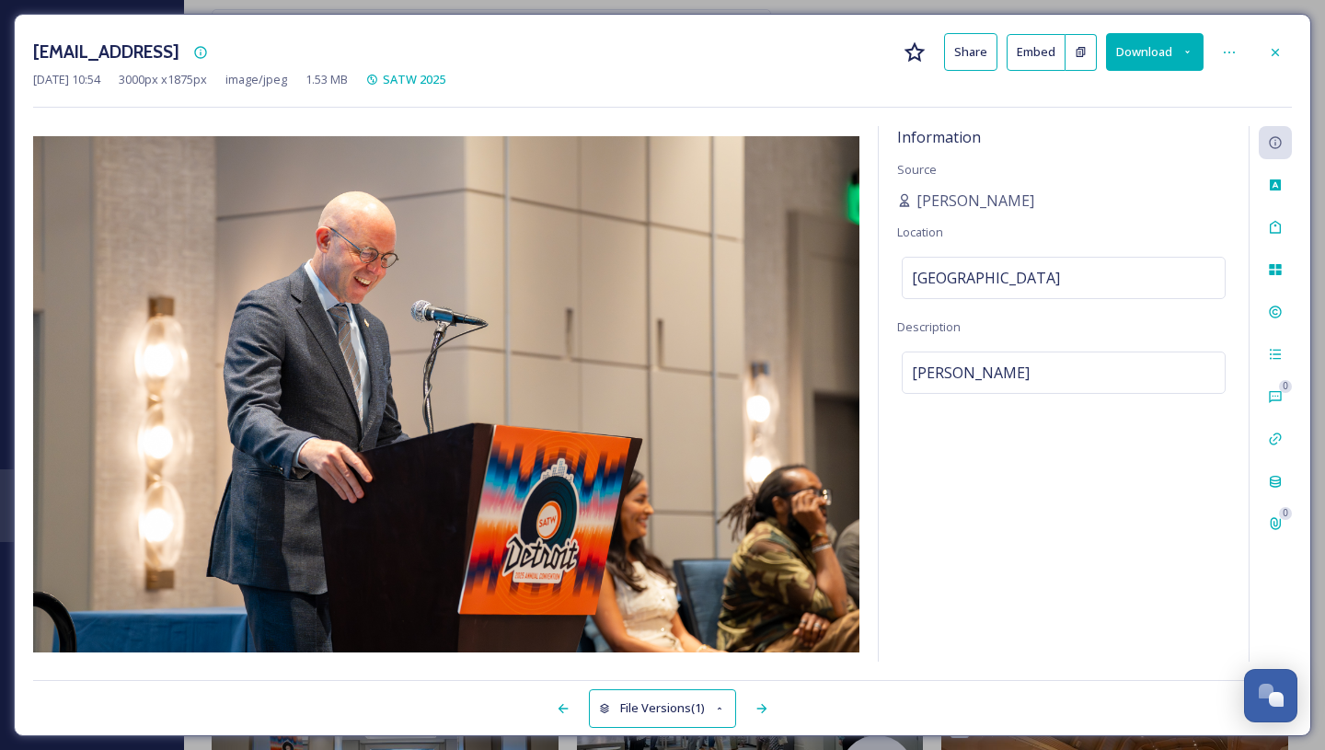
click at [1151, 51] on button "Download" at bounding box center [1155, 52] width 98 height 38
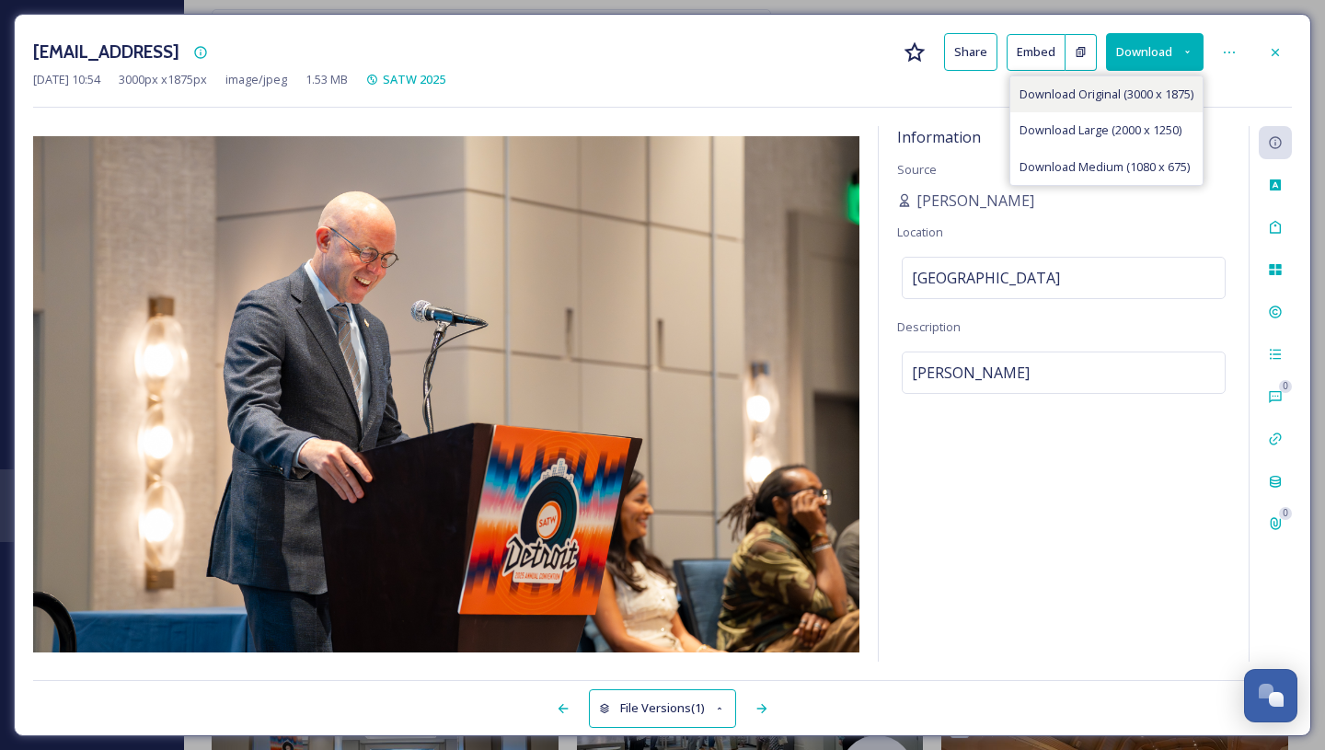
click at [1139, 86] on span "Download Original (3000 x 1875)" at bounding box center [1107, 94] width 174 height 17
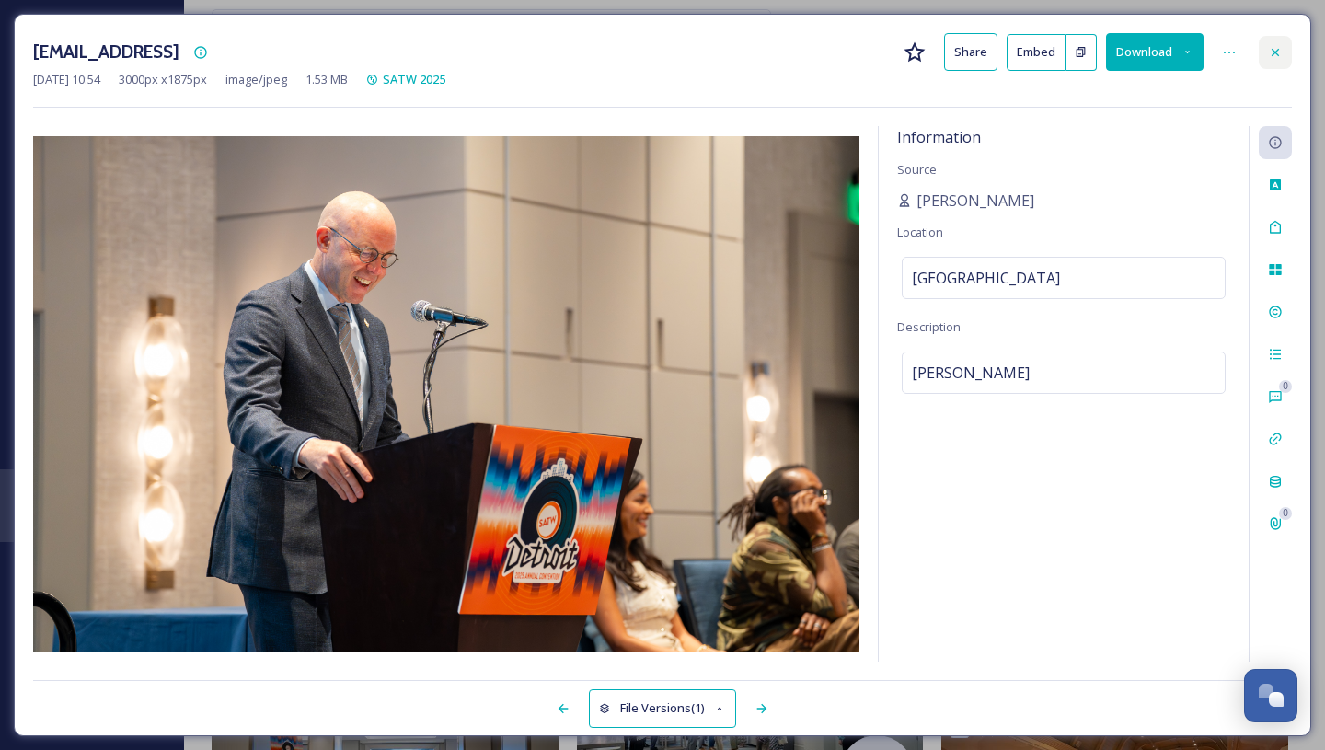
click at [1280, 47] on icon at bounding box center [1275, 52] width 15 height 15
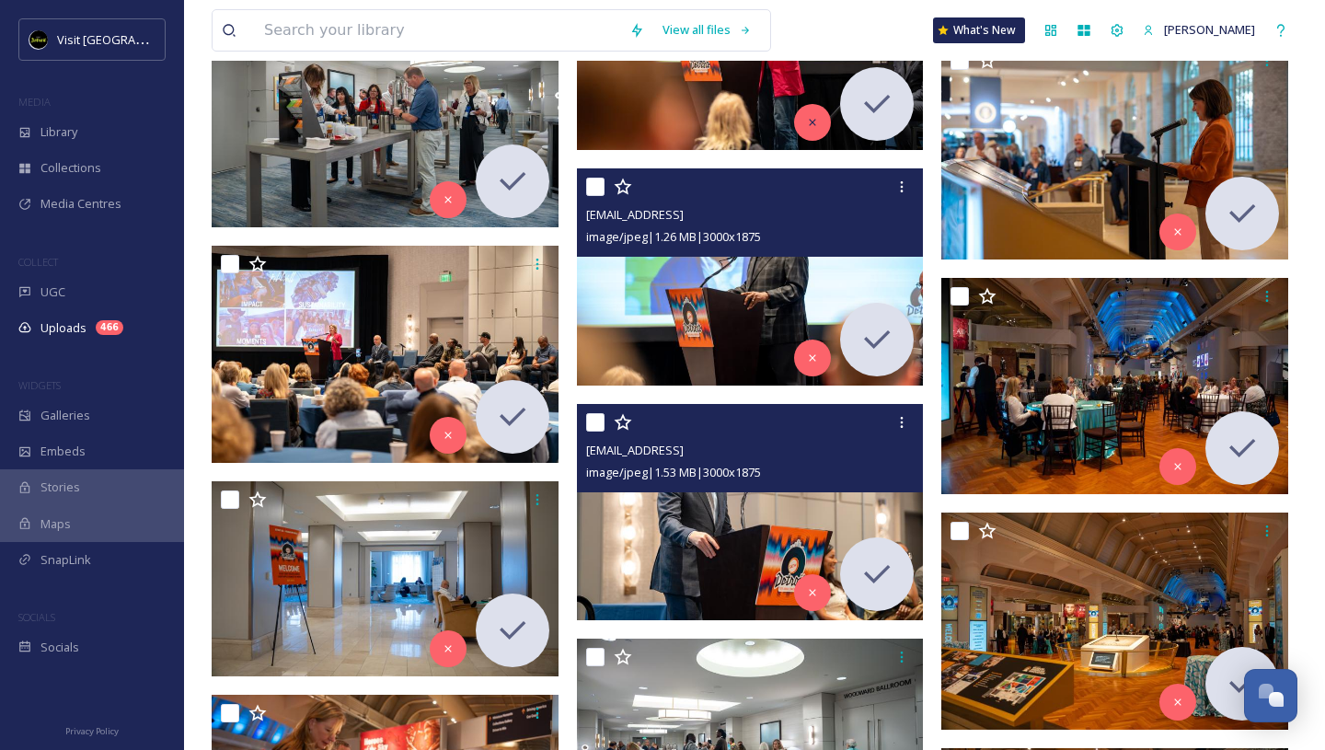
scroll to position [21288, 0]
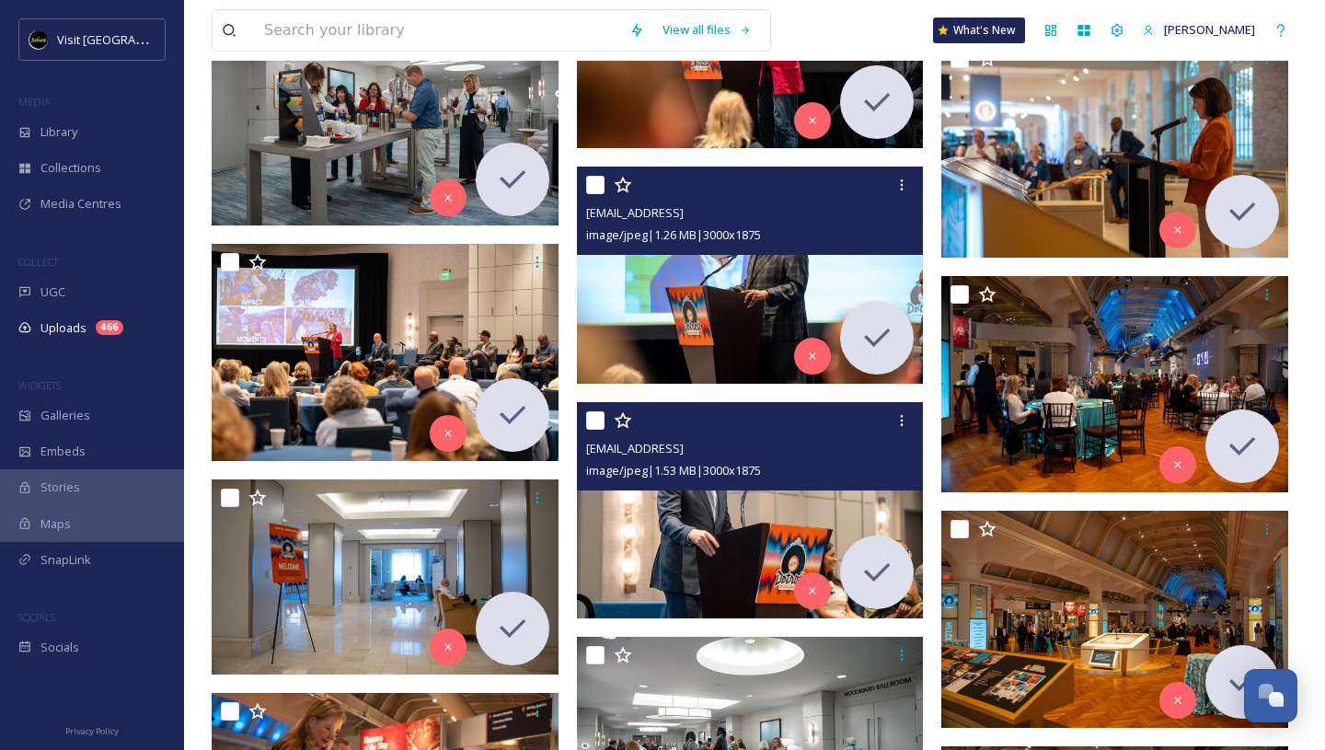
click at [781, 315] on img at bounding box center [750, 275] width 347 height 217
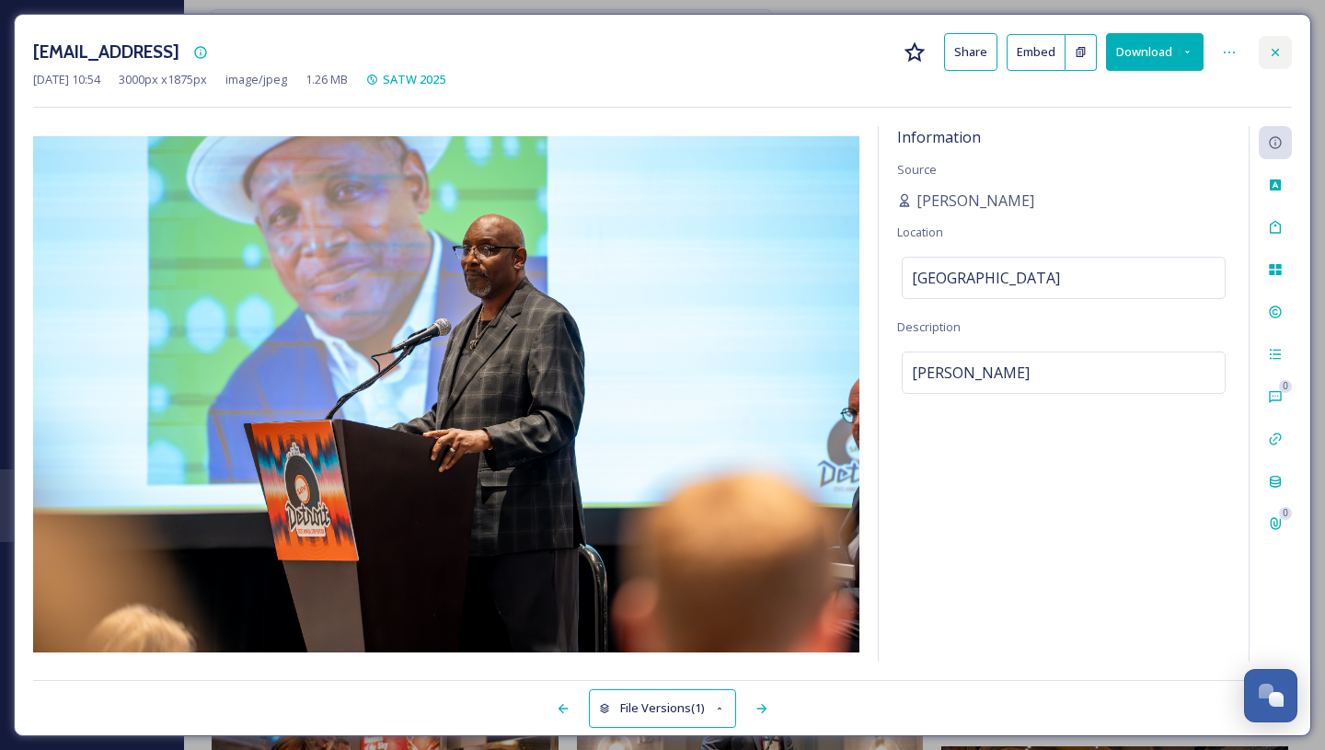
click at [1273, 45] on icon at bounding box center [1275, 52] width 15 height 15
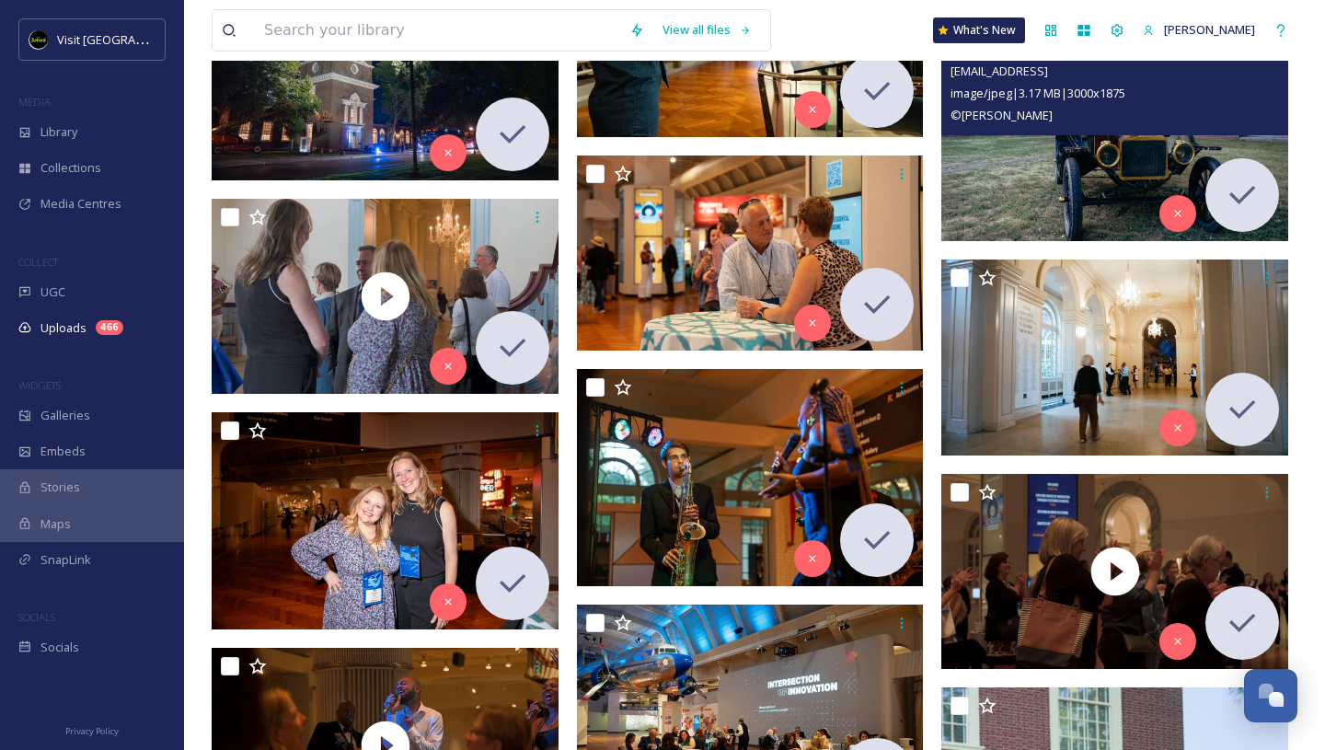
scroll to position [22981, 0]
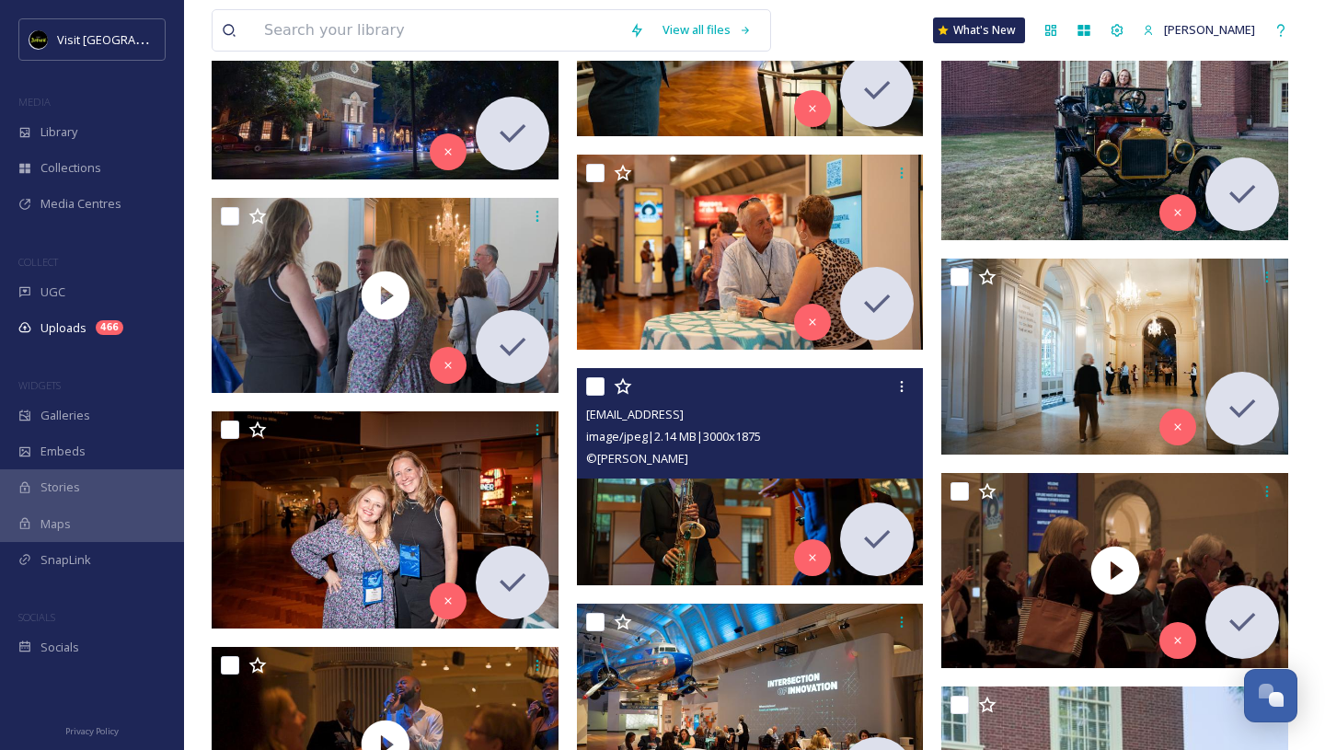
click at [773, 508] on img at bounding box center [750, 476] width 347 height 217
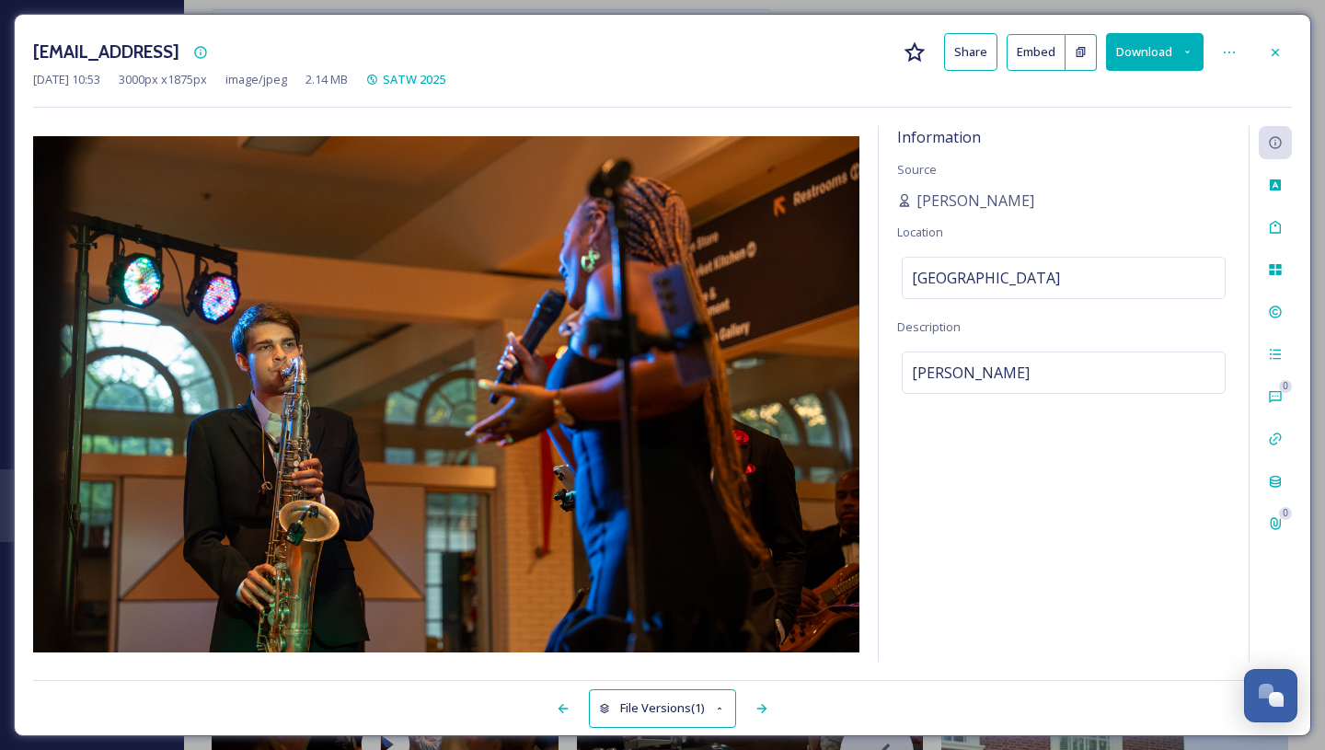
click at [1161, 44] on button "Download" at bounding box center [1155, 52] width 98 height 38
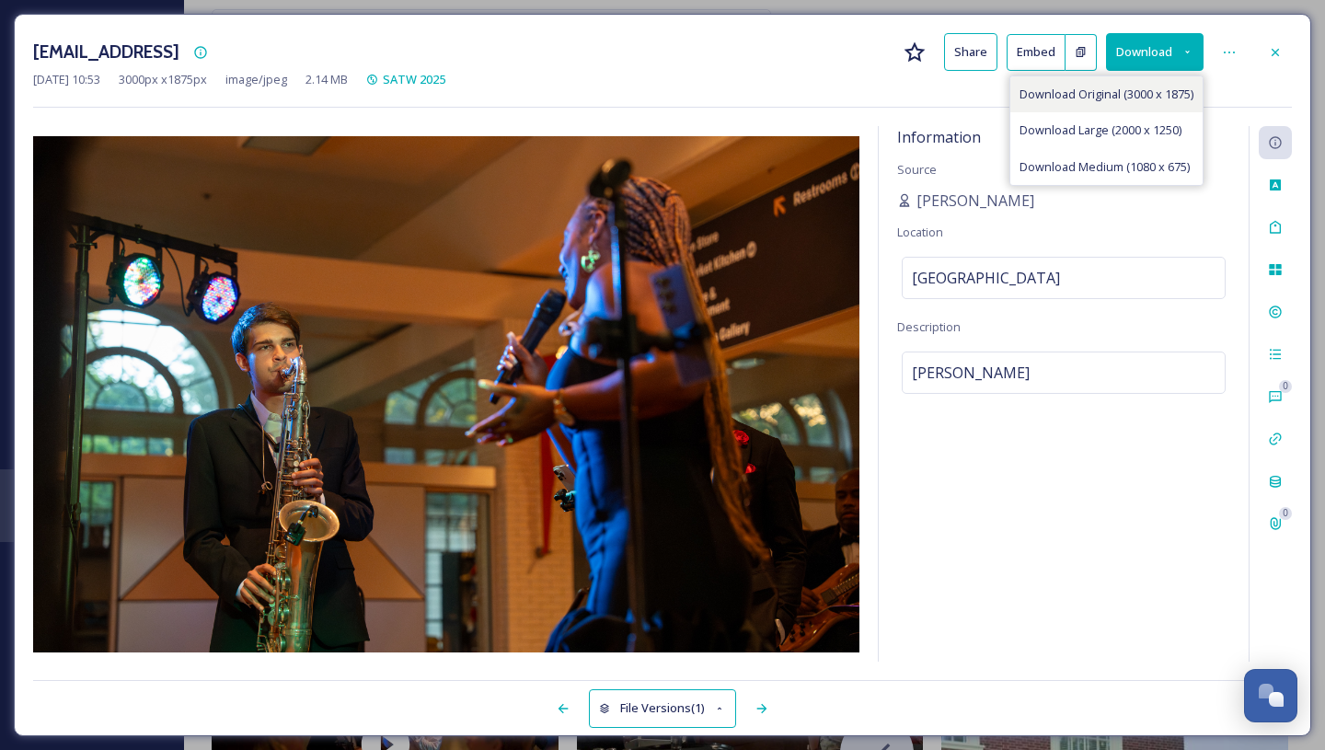
click at [1143, 86] on span "Download Original (3000 x 1875)" at bounding box center [1107, 94] width 174 height 17
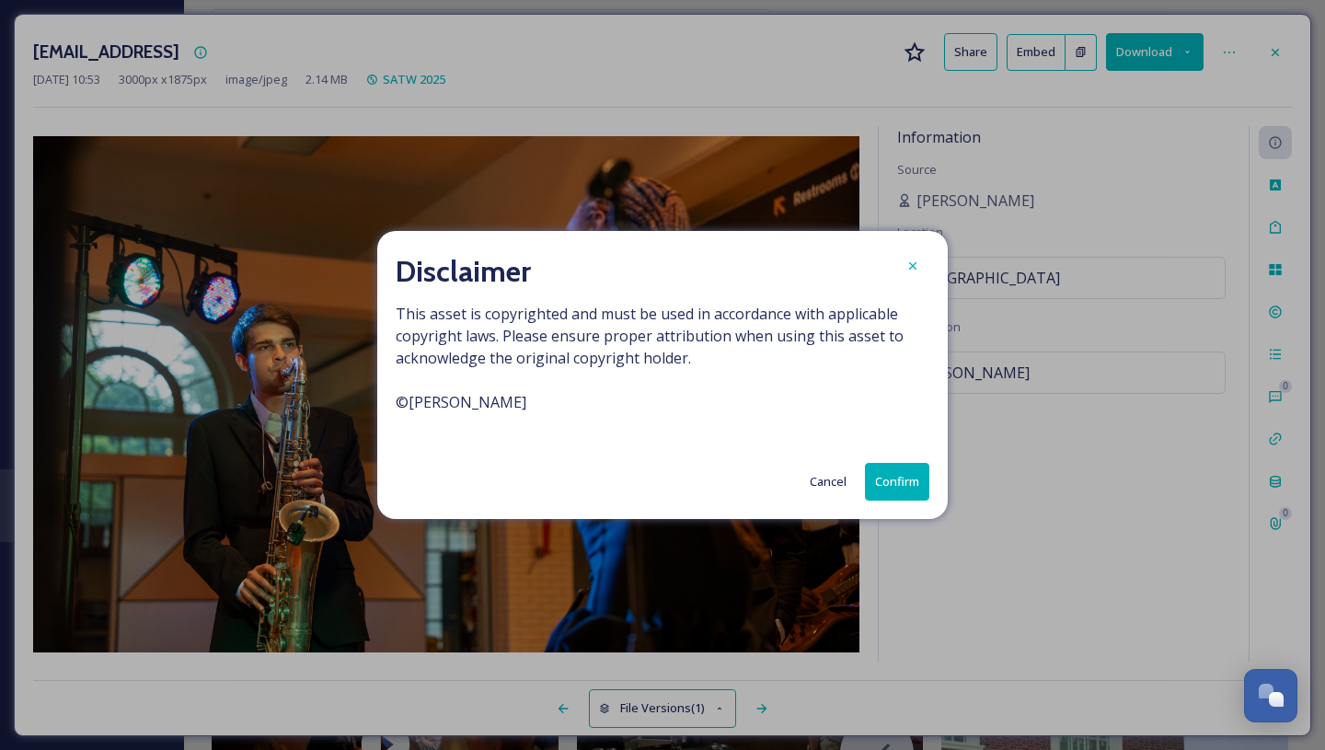
click at [908, 485] on button "Confirm" at bounding box center [897, 482] width 64 height 38
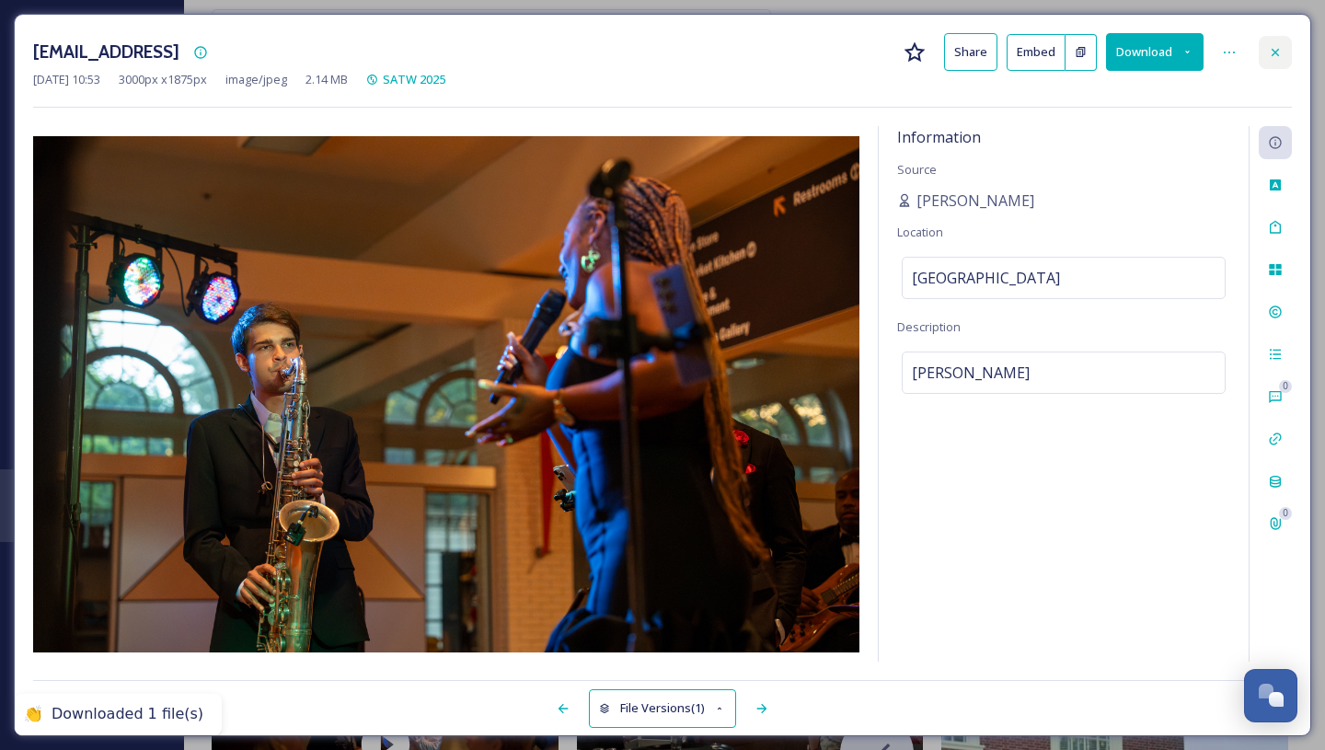
click at [1277, 52] on icon at bounding box center [1275, 51] width 7 height 7
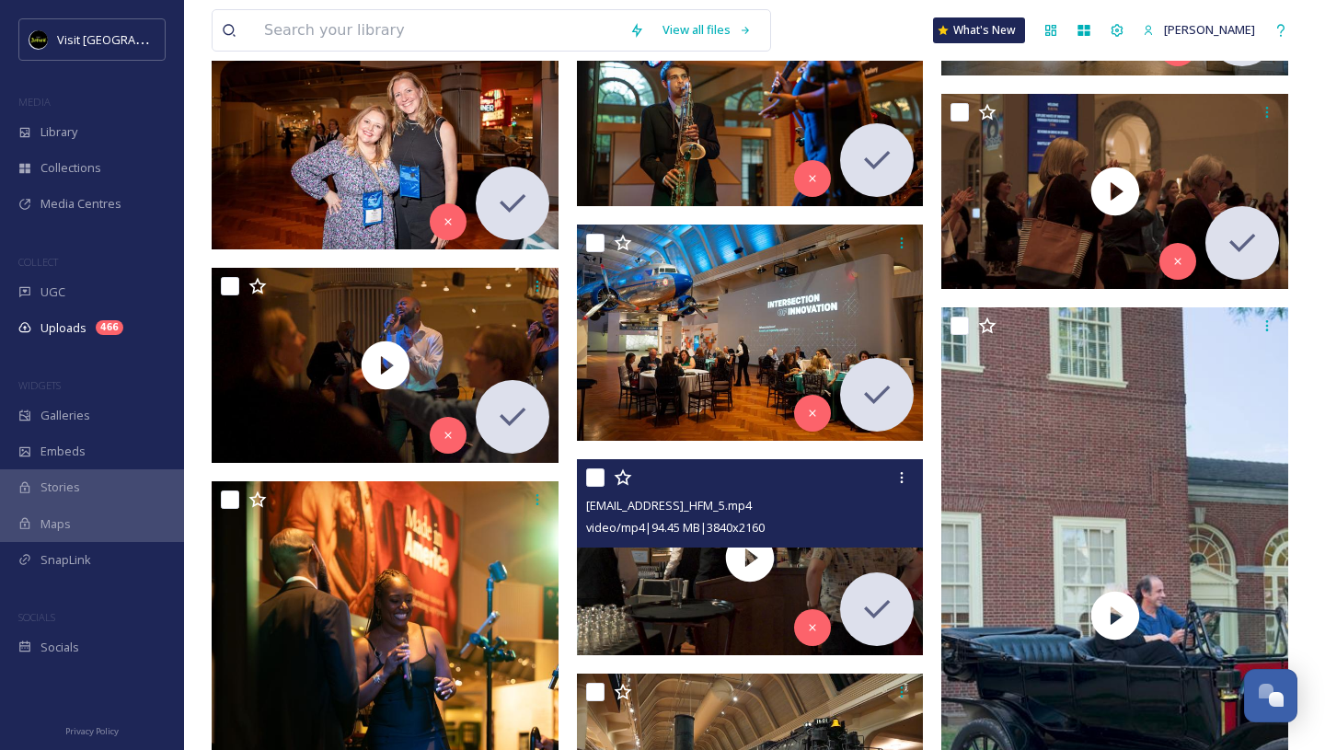
scroll to position [23359, 0]
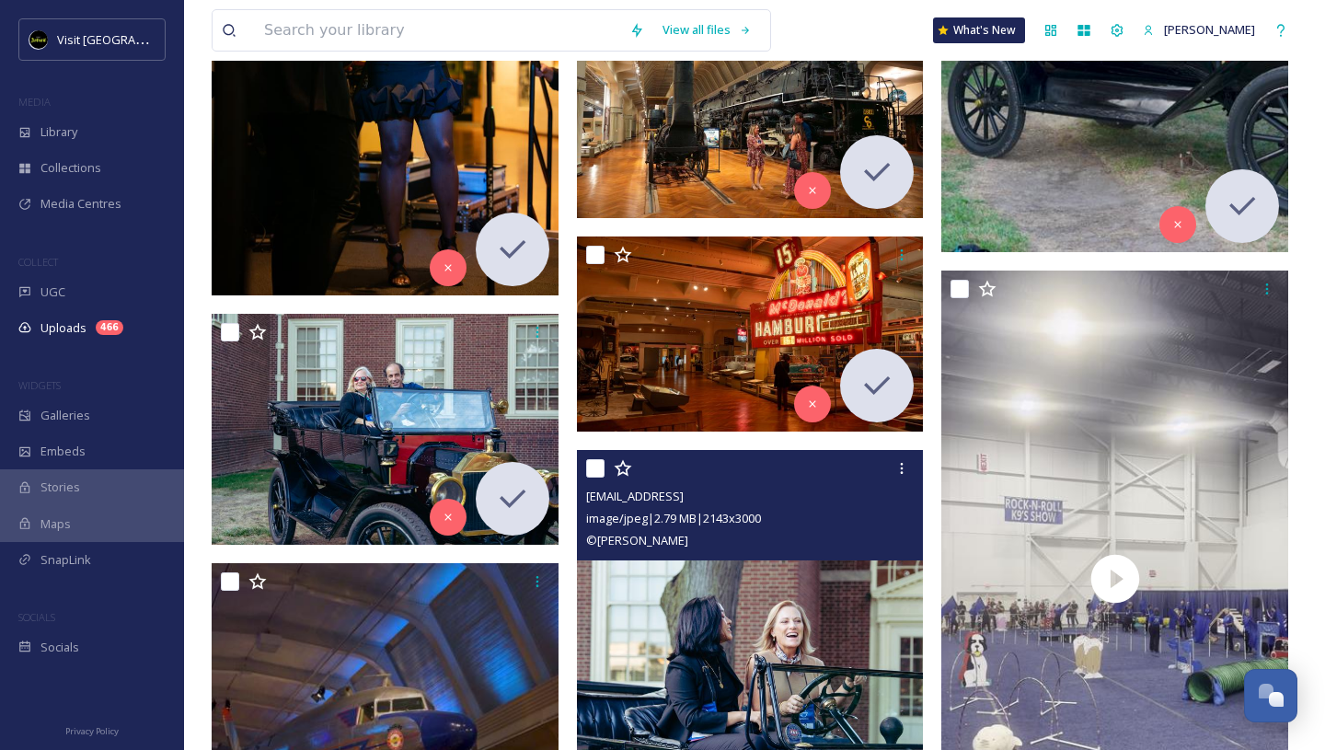
scroll to position [24050, 0]
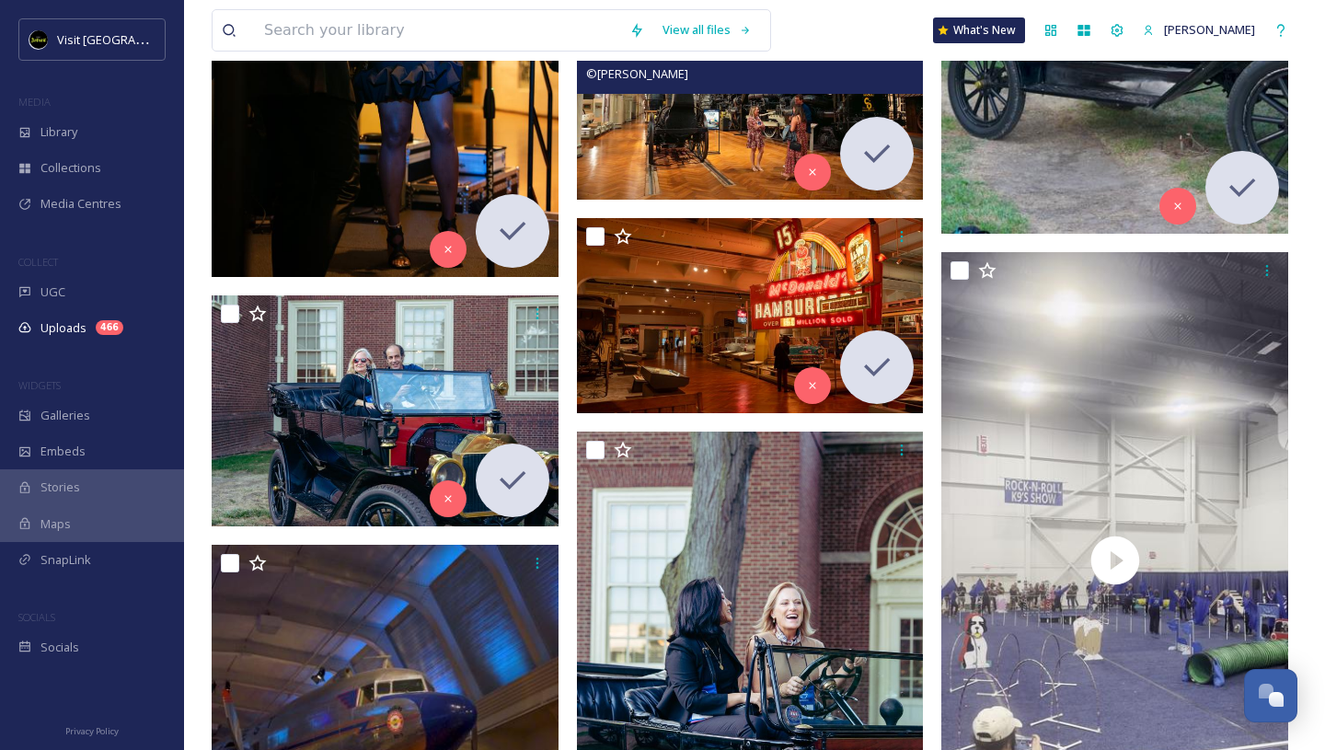
click at [740, 156] on img at bounding box center [750, 91] width 347 height 217
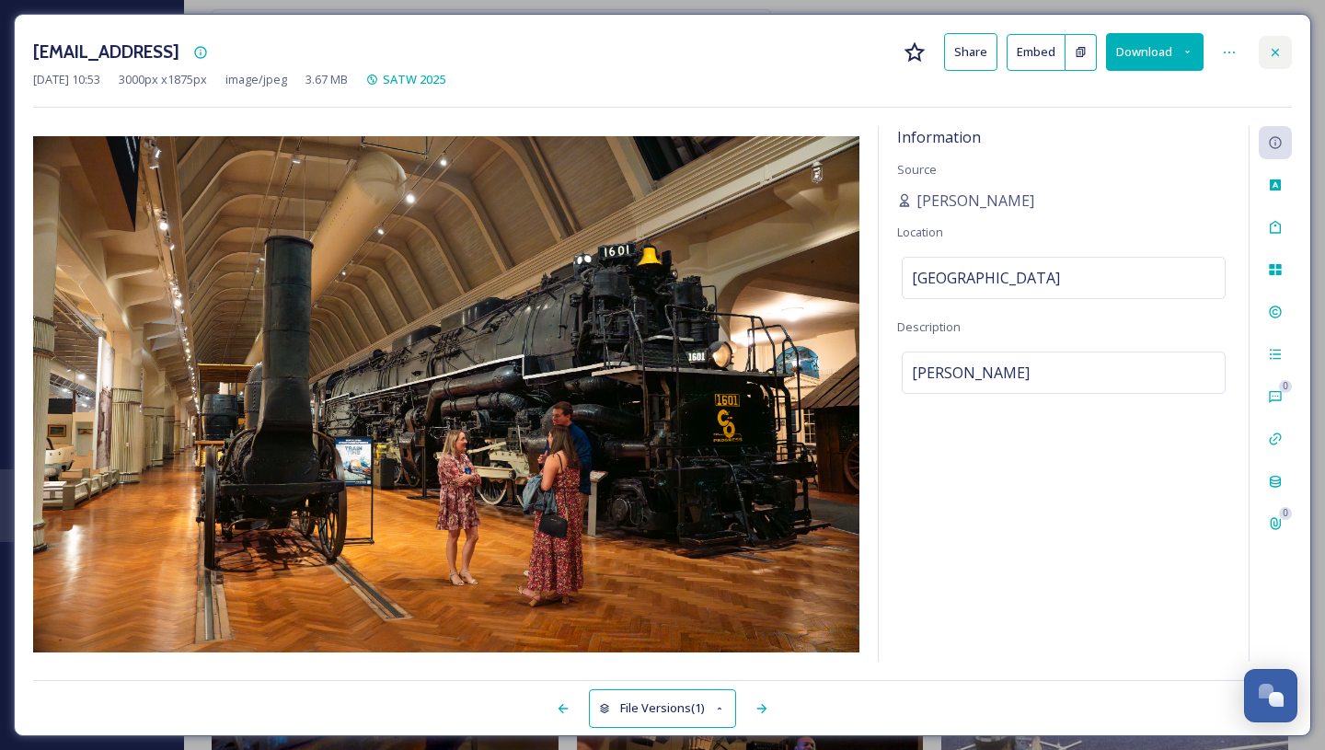
click at [1278, 49] on icon at bounding box center [1275, 52] width 15 height 15
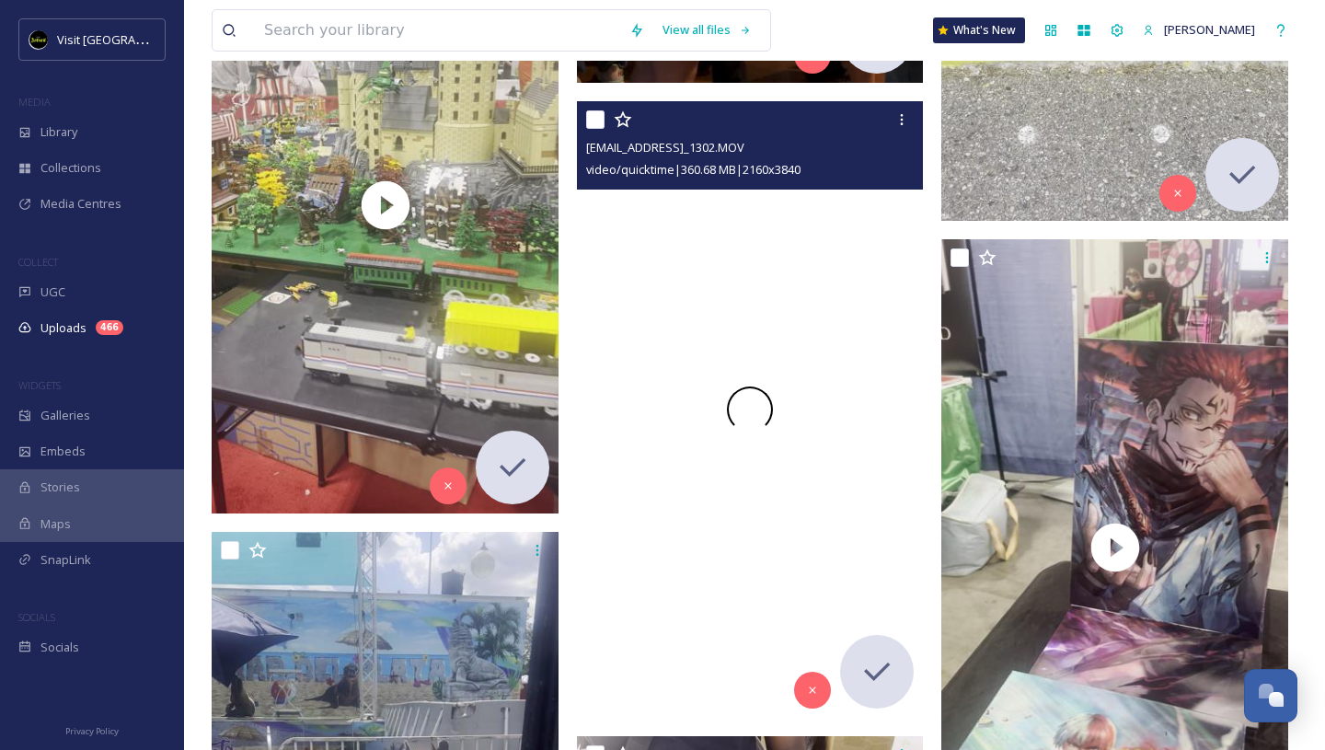
scroll to position [26624, 0]
